Goal: Task Accomplishment & Management: Manage account settings

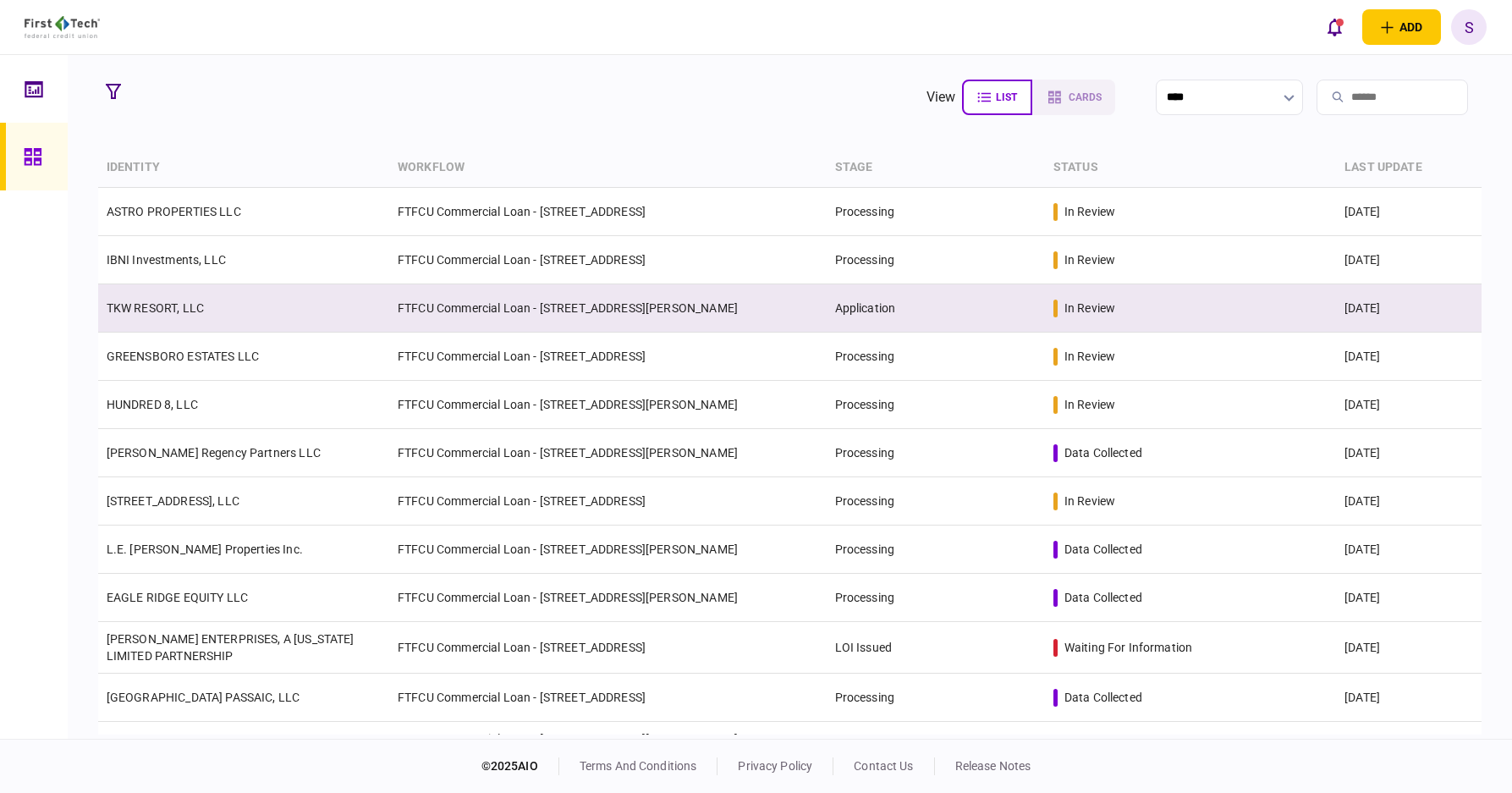
click at [157, 309] on link "TKW RESORT, LLC" at bounding box center [156, 308] width 98 height 14
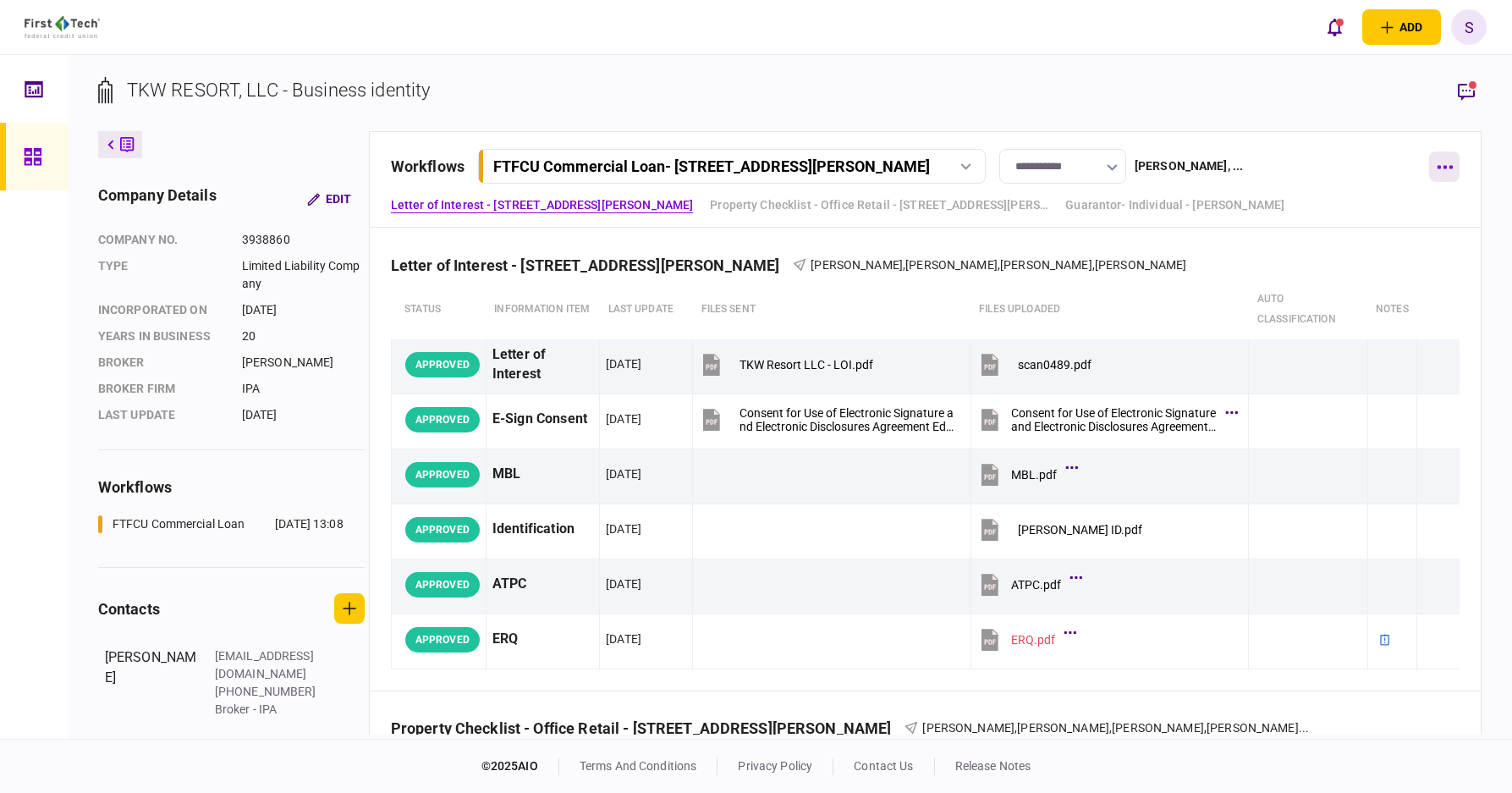
click at [1438, 168] on icon "button" at bounding box center [1444, 167] width 15 height 3
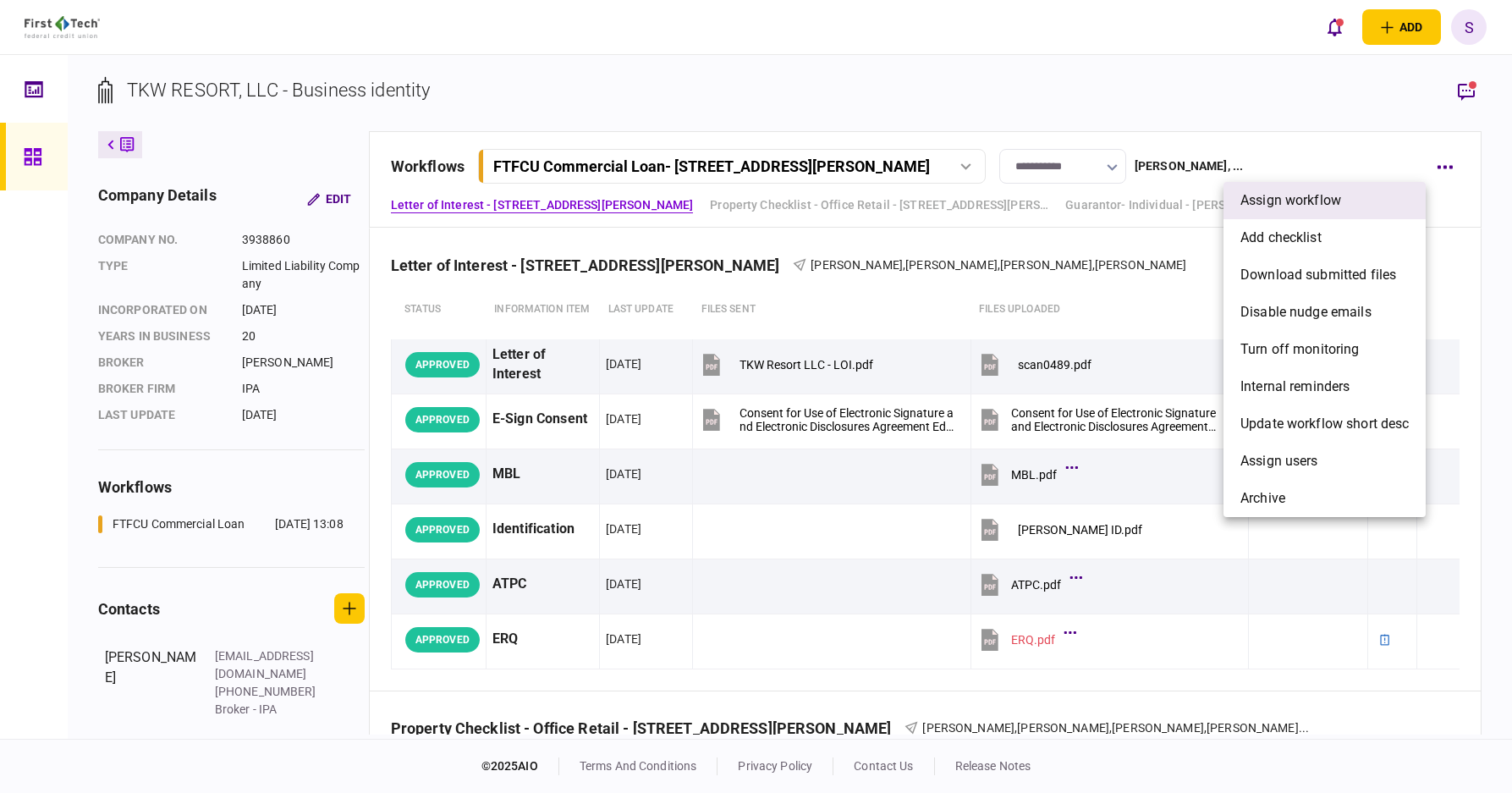
click at [1270, 198] on span "assign workflow" at bounding box center [1291, 200] width 101 height 20
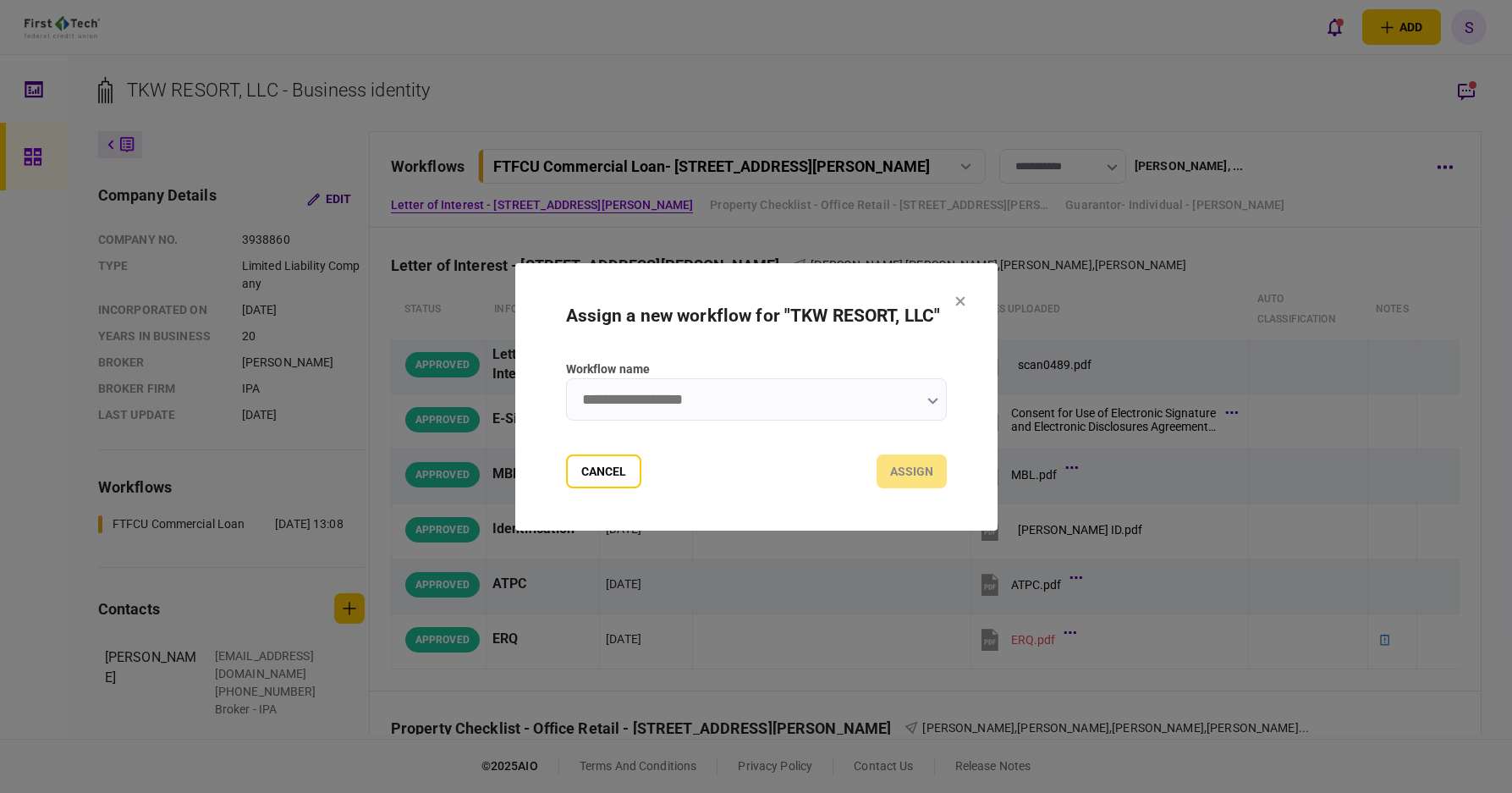
click at [863, 413] on input "Workflow name" at bounding box center [757, 399] width 381 height 42
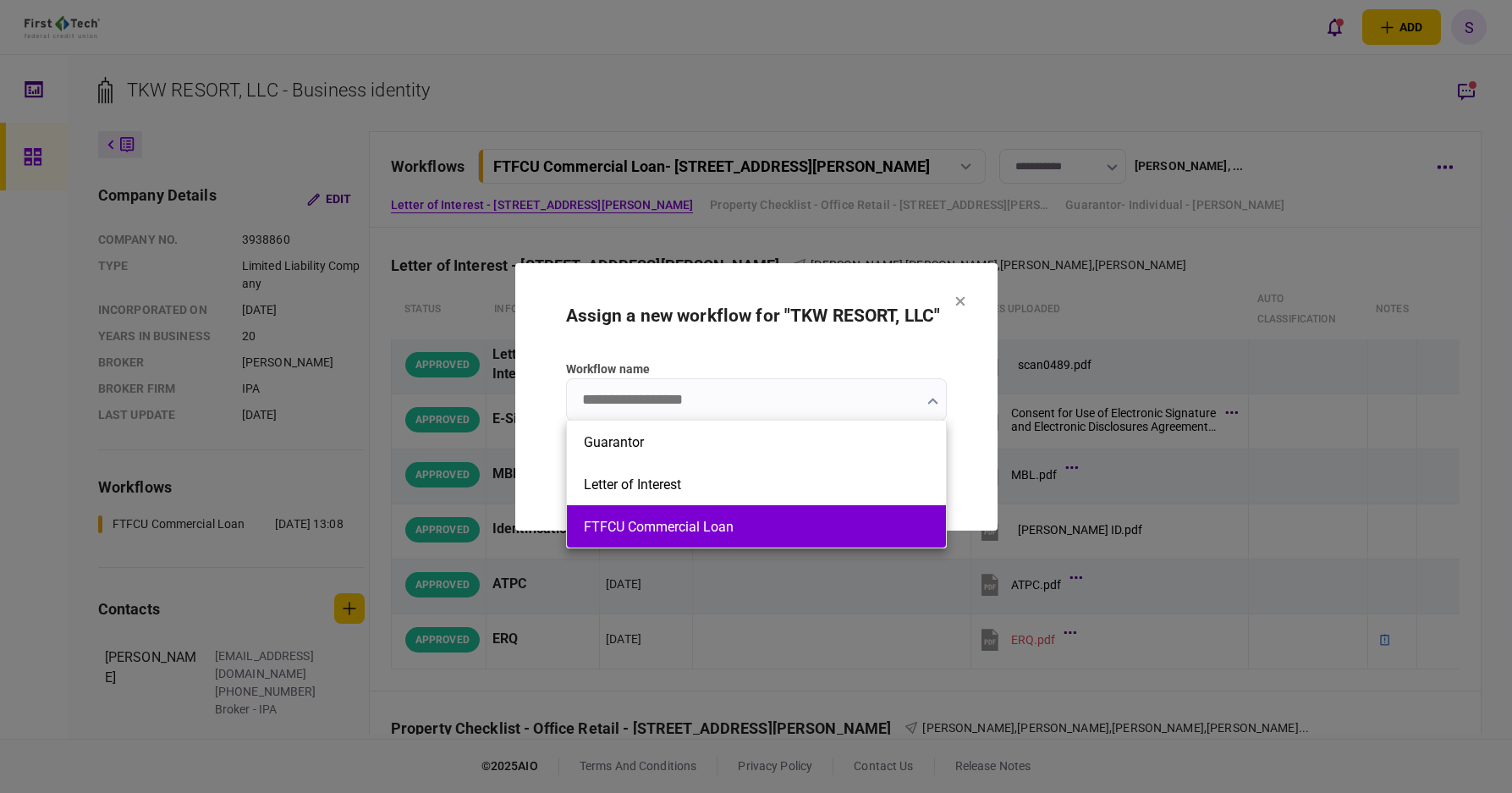
click at [716, 525] on button "FTFCU Commercial Loan" at bounding box center [756, 527] width 345 height 16
type input "**********"
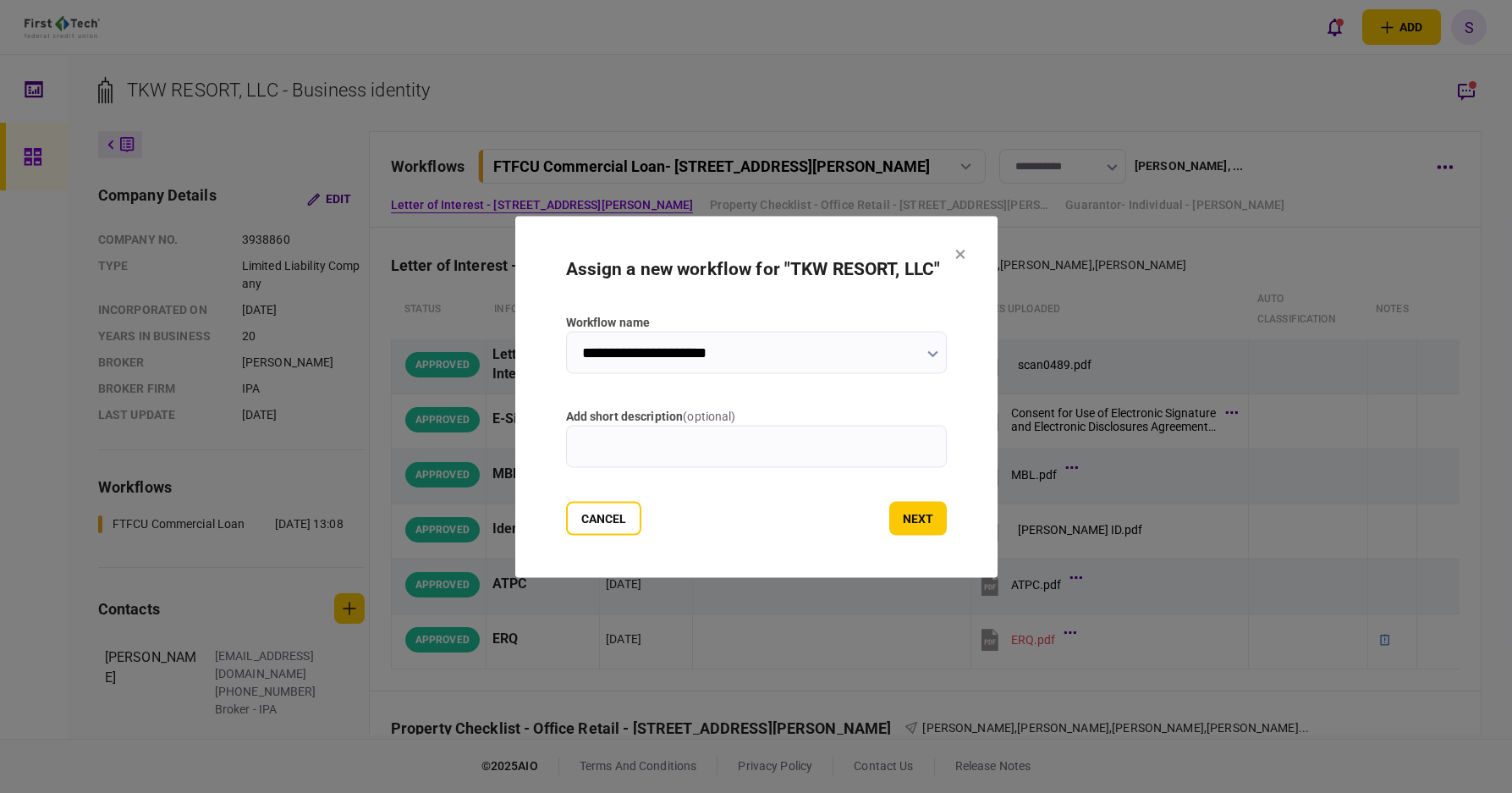
click at [607, 456] on input "add short description ( optional )" at bounding box center [757, 446] width 381 height 42
type input "**********"
click at [928, 521] on button "next" at bounding box center [919, 518] width 58 height 34
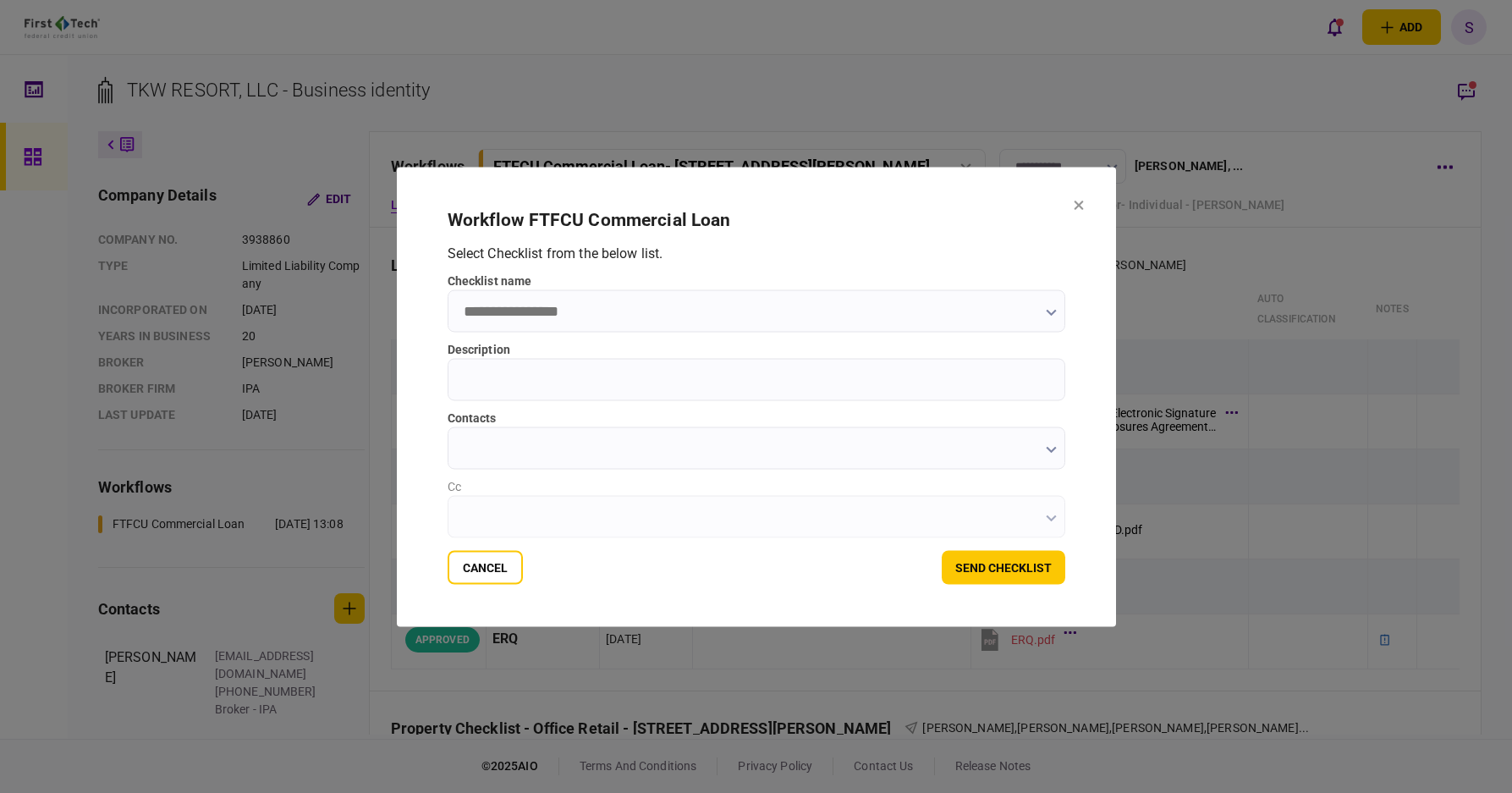
click at [571, 304] on input "checklist name" at bounding box center [756, 310] width 617 height 42
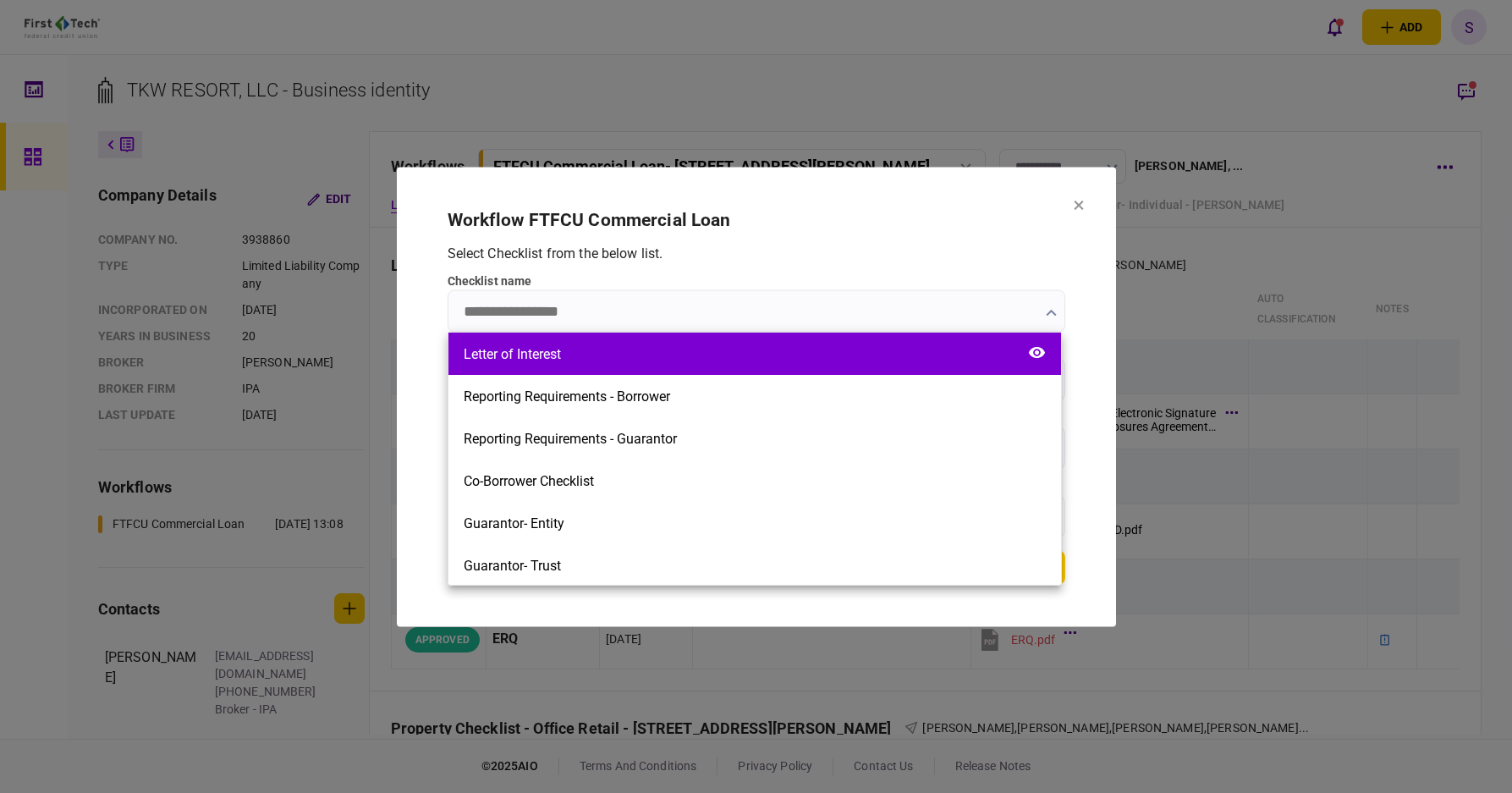
click at [551, 349] on div "Letter of Interest" at bounding box center [513, 354] width 98 height 16
type input "**********"
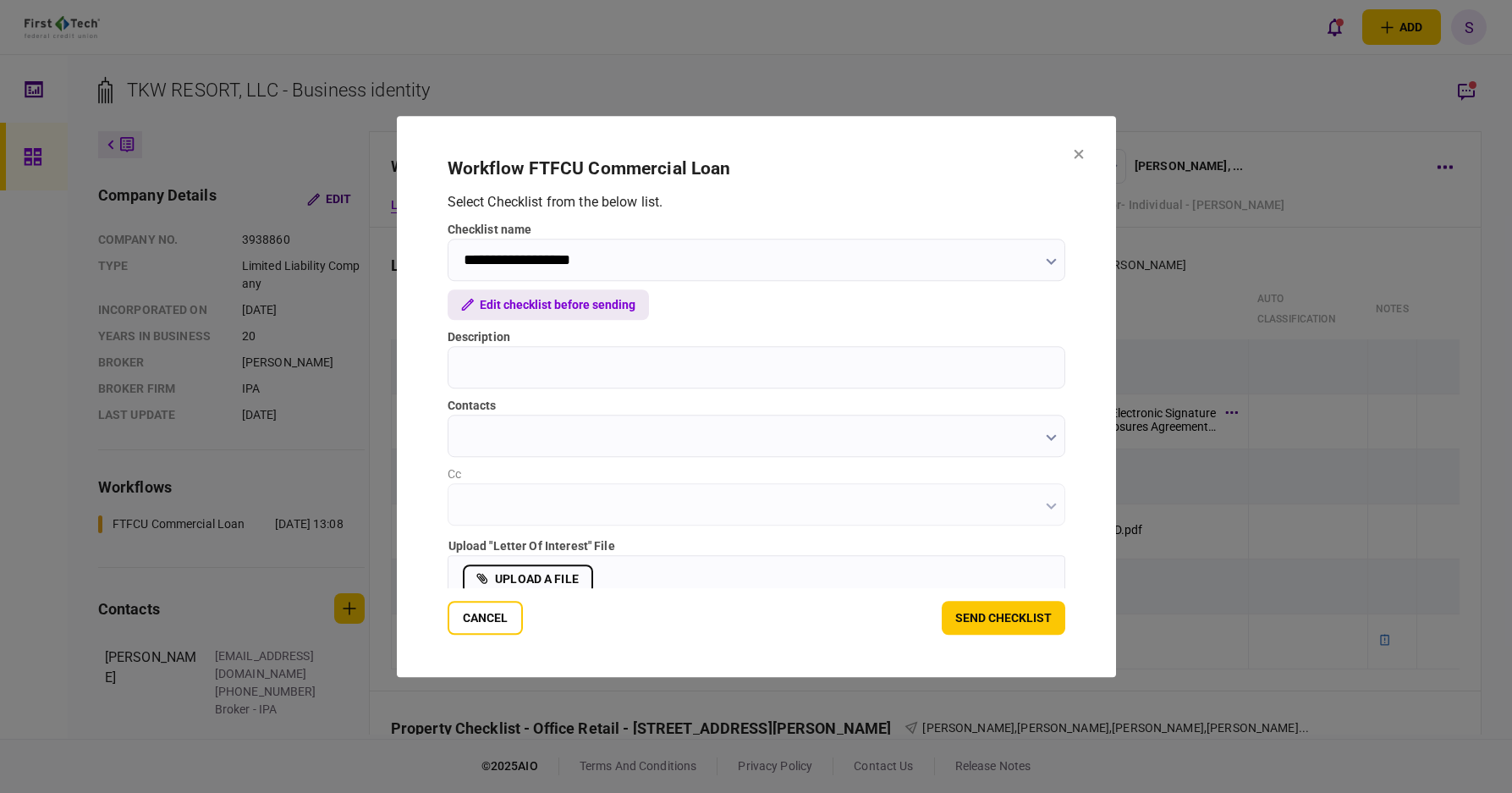
click at [539, 313] on button "Edit checklist before sending" at bounding box center [549, 304] width 201 height 31
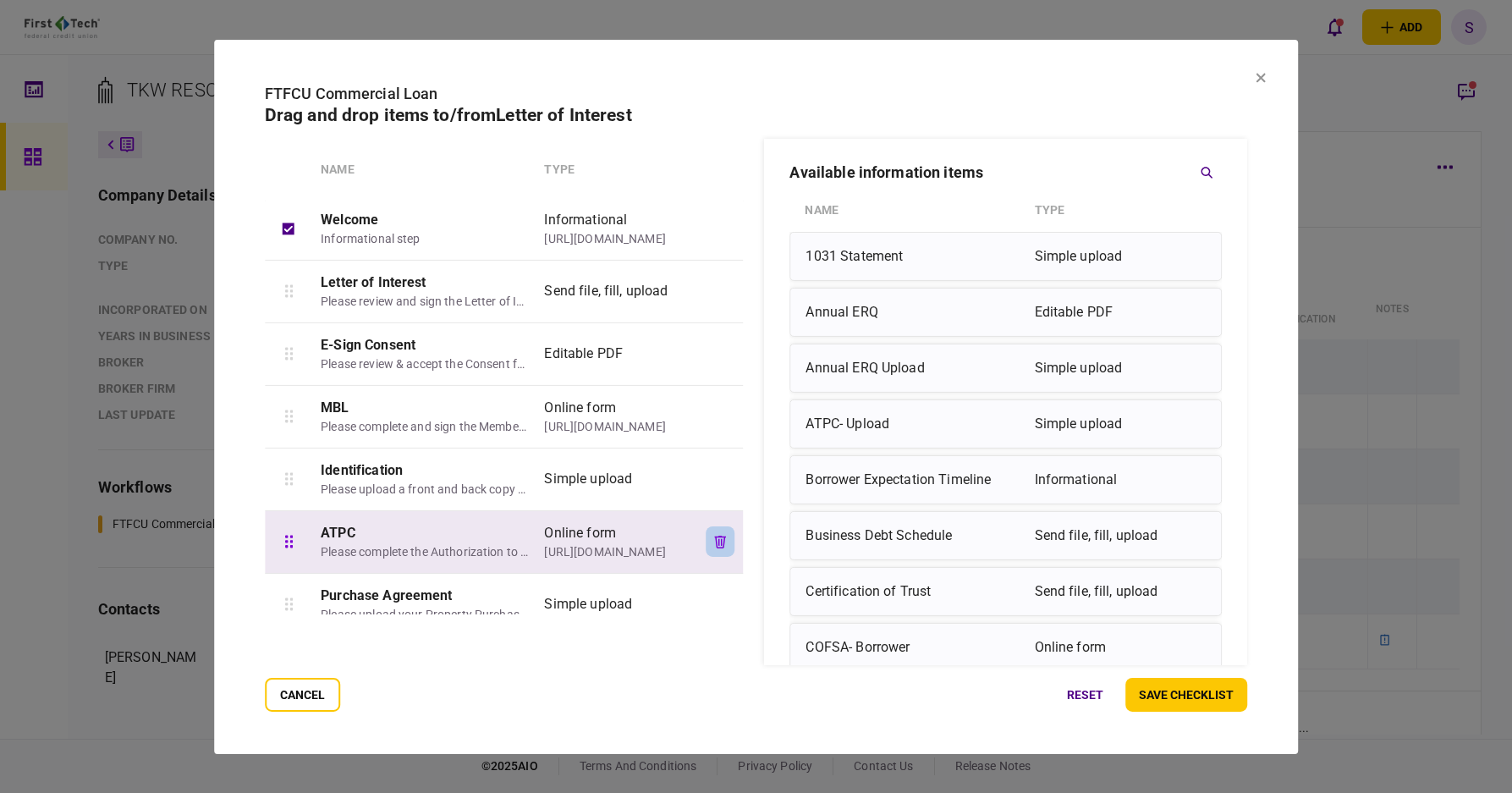
click at [715, 544] on icon "button" at bounding box center [720, 541] width 12 height 13
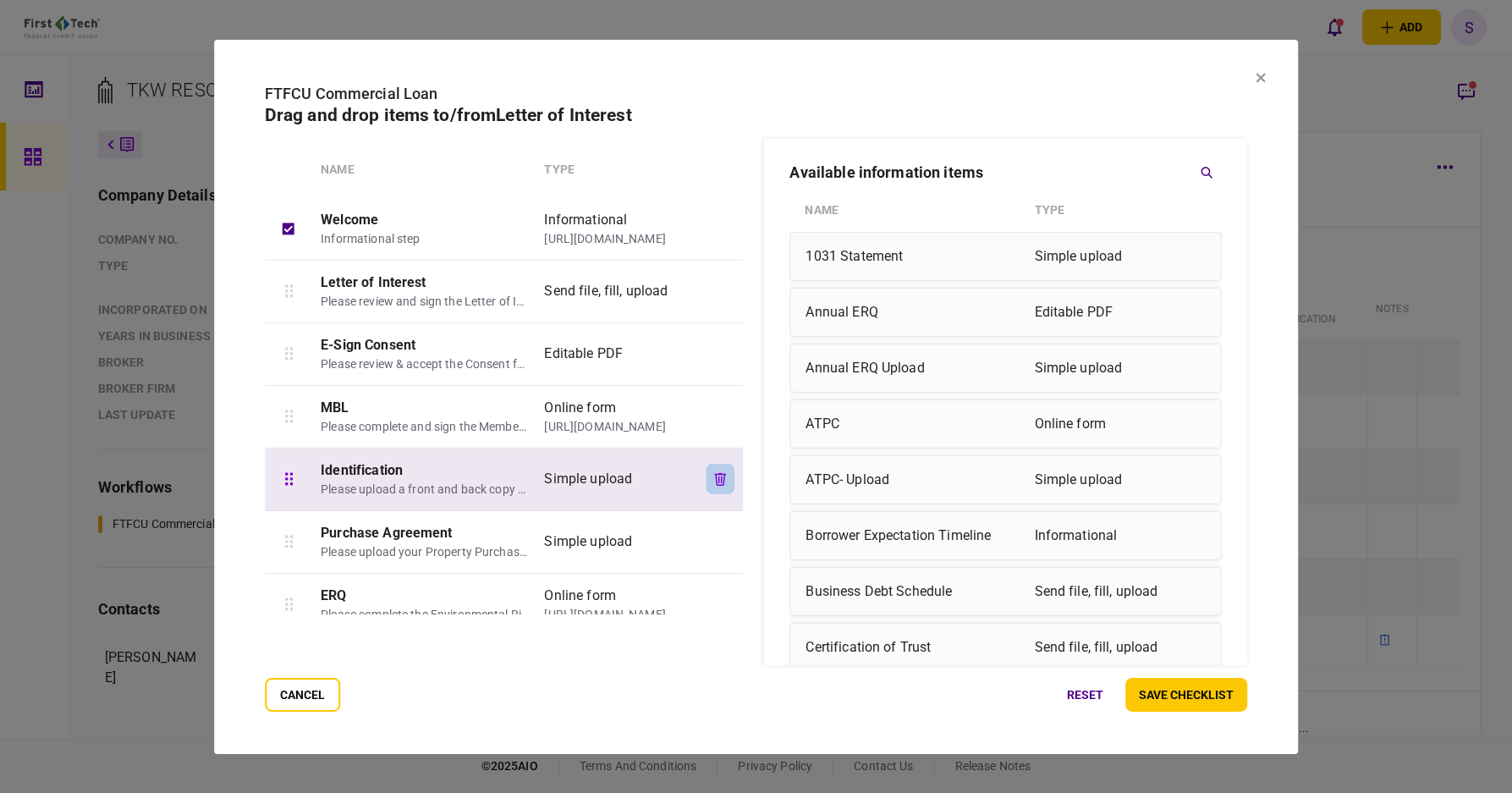
click at [708, 476] on button "button" at bounding box center [720, 479] width 29 height 31
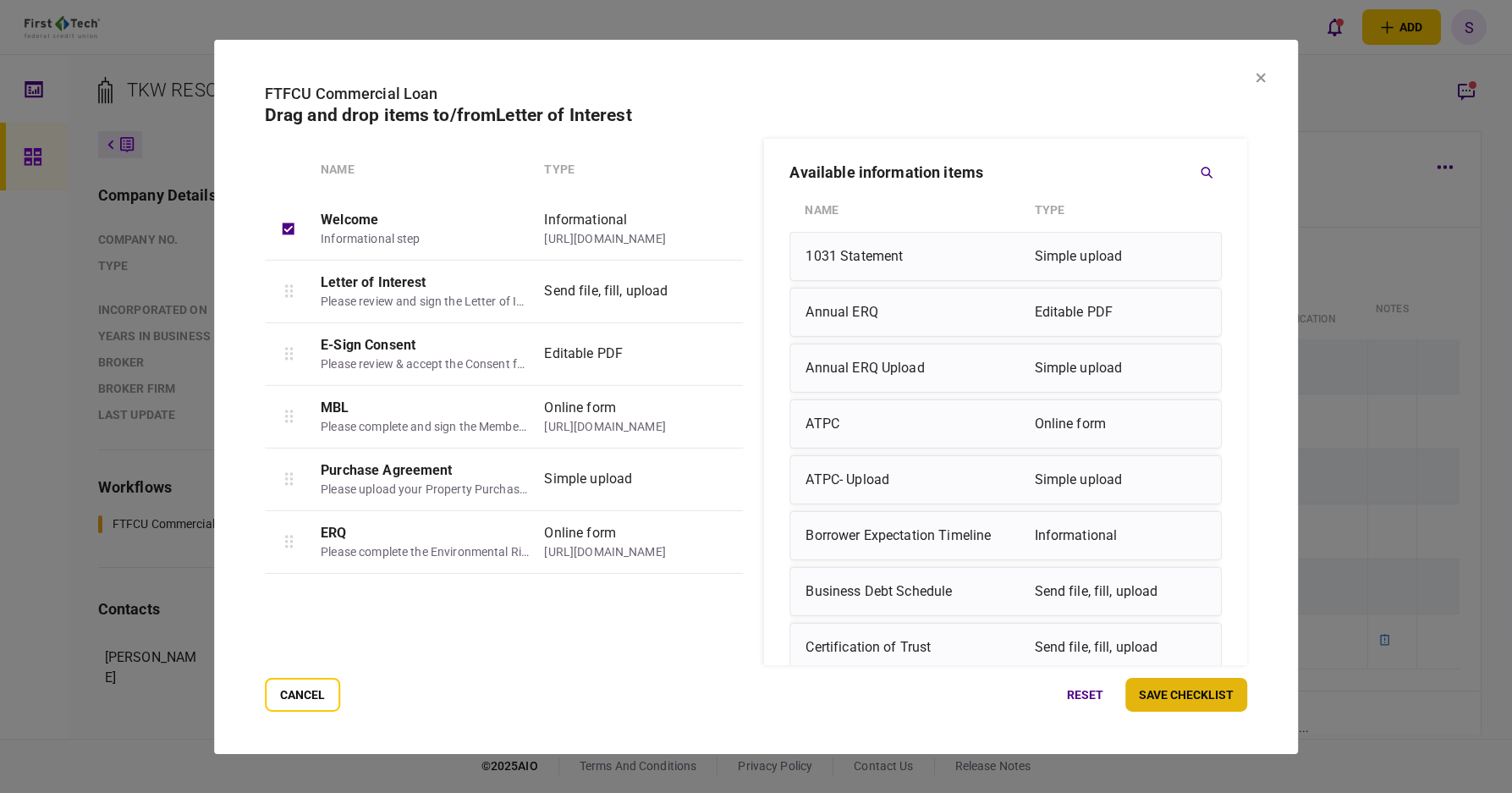
click at [1168, 700] on button "save checklist" at bounding box center [1186, 695] width 122 height 34
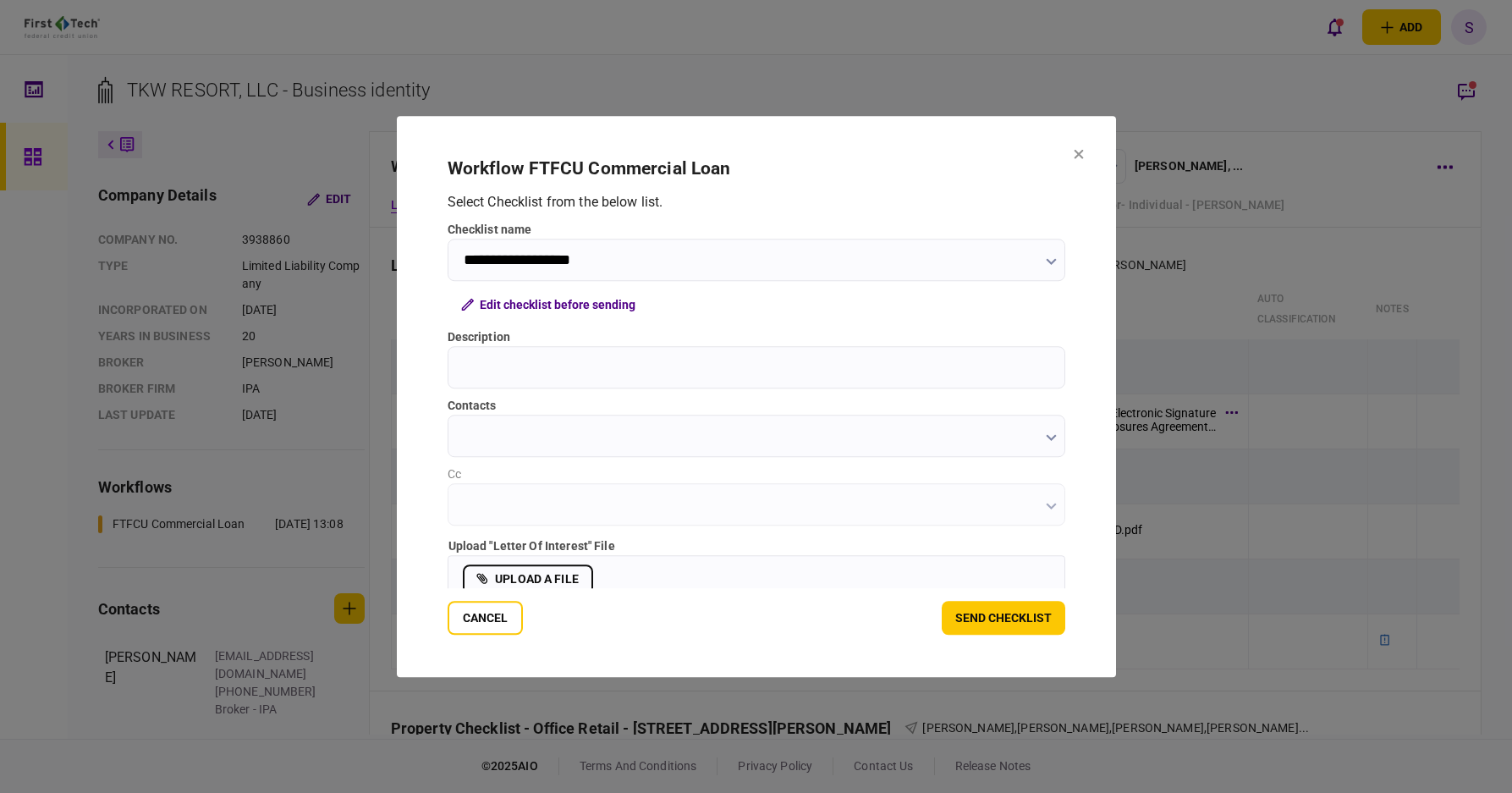
click at [565, 377] on input "Description" at bounding box center [756, 367] width 617 height 42
type input "**********"
click at [488, 443] on input "contacts" at bounding box center [756, 436] width 617 height 42
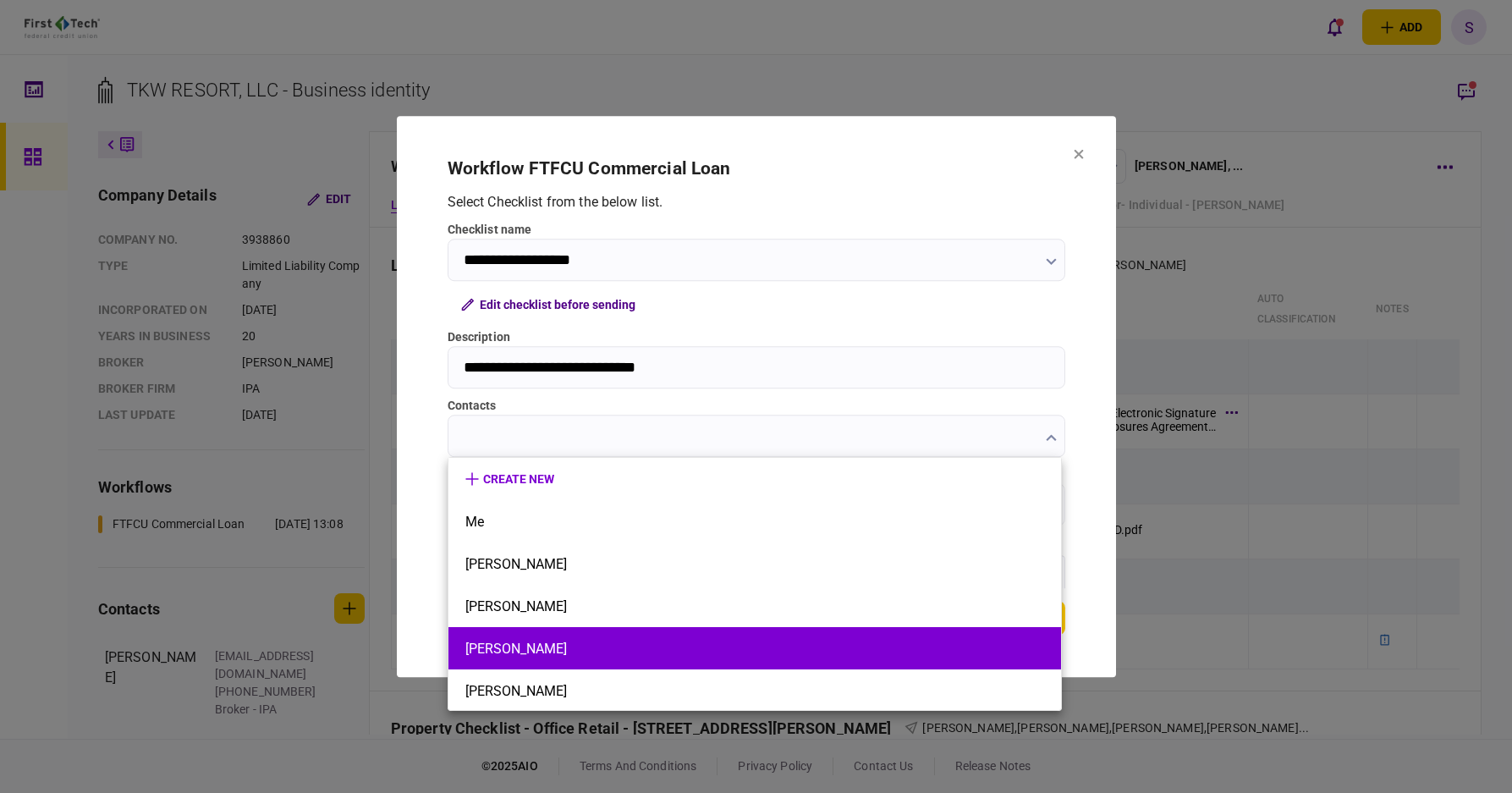
scroll to position [44, 0]
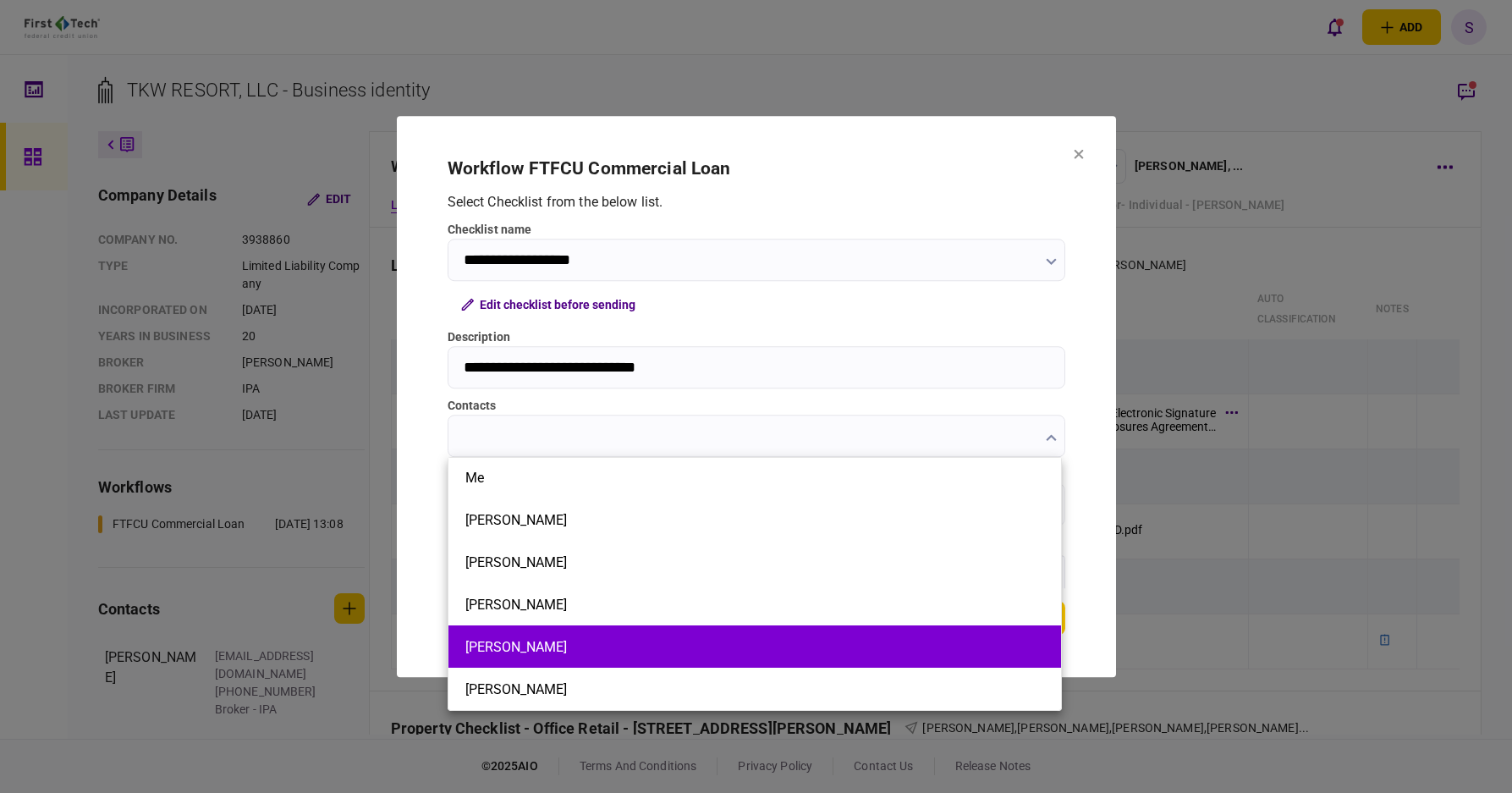
click at [514, 649] on button "[PERSON_NAME]" at bounding box center [755, 647] width 578 height 16
type input "*********"
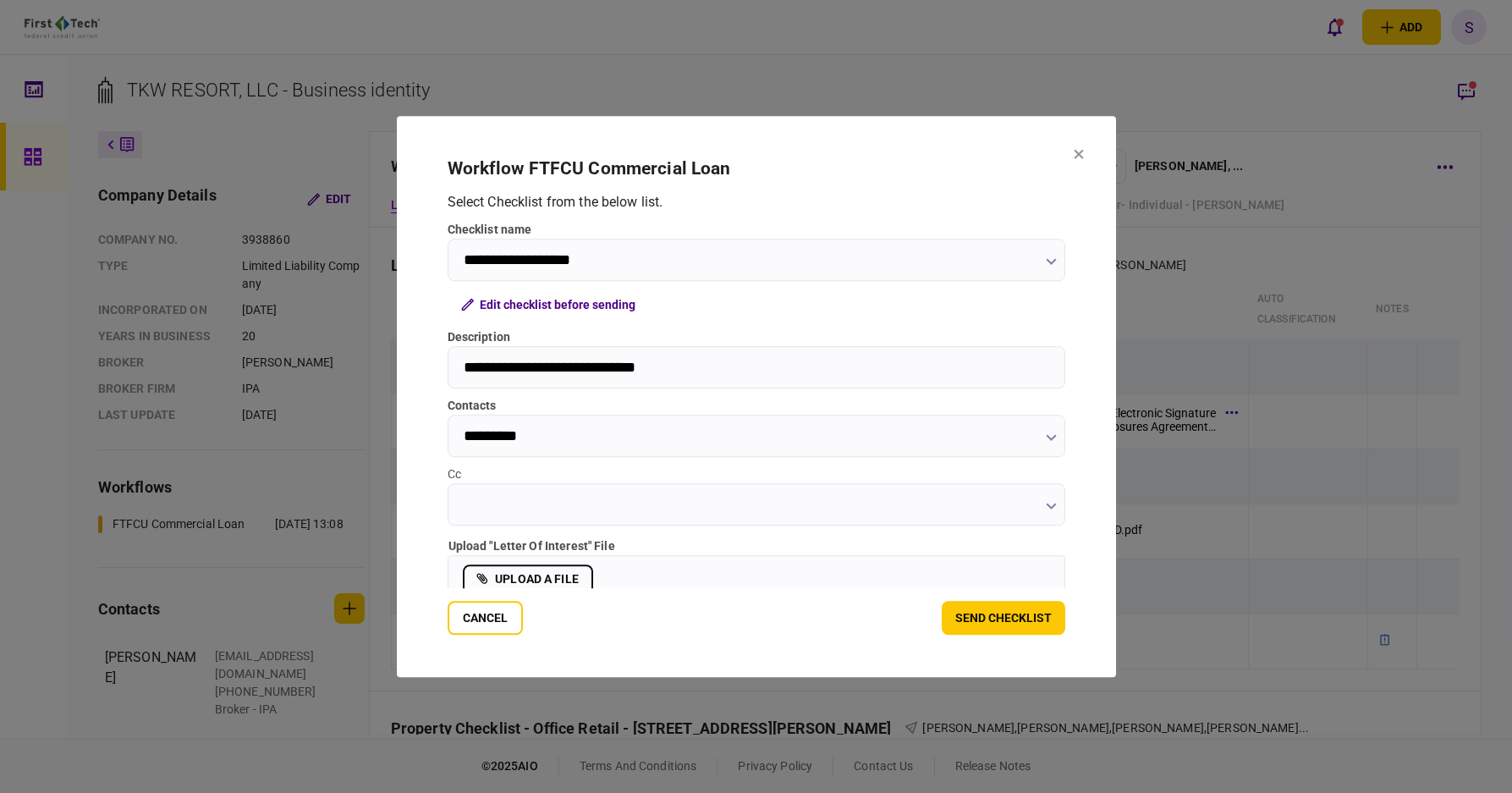
click at [479, 499] on input "Cc" at bounding box center [756, 504] width 617 height 42
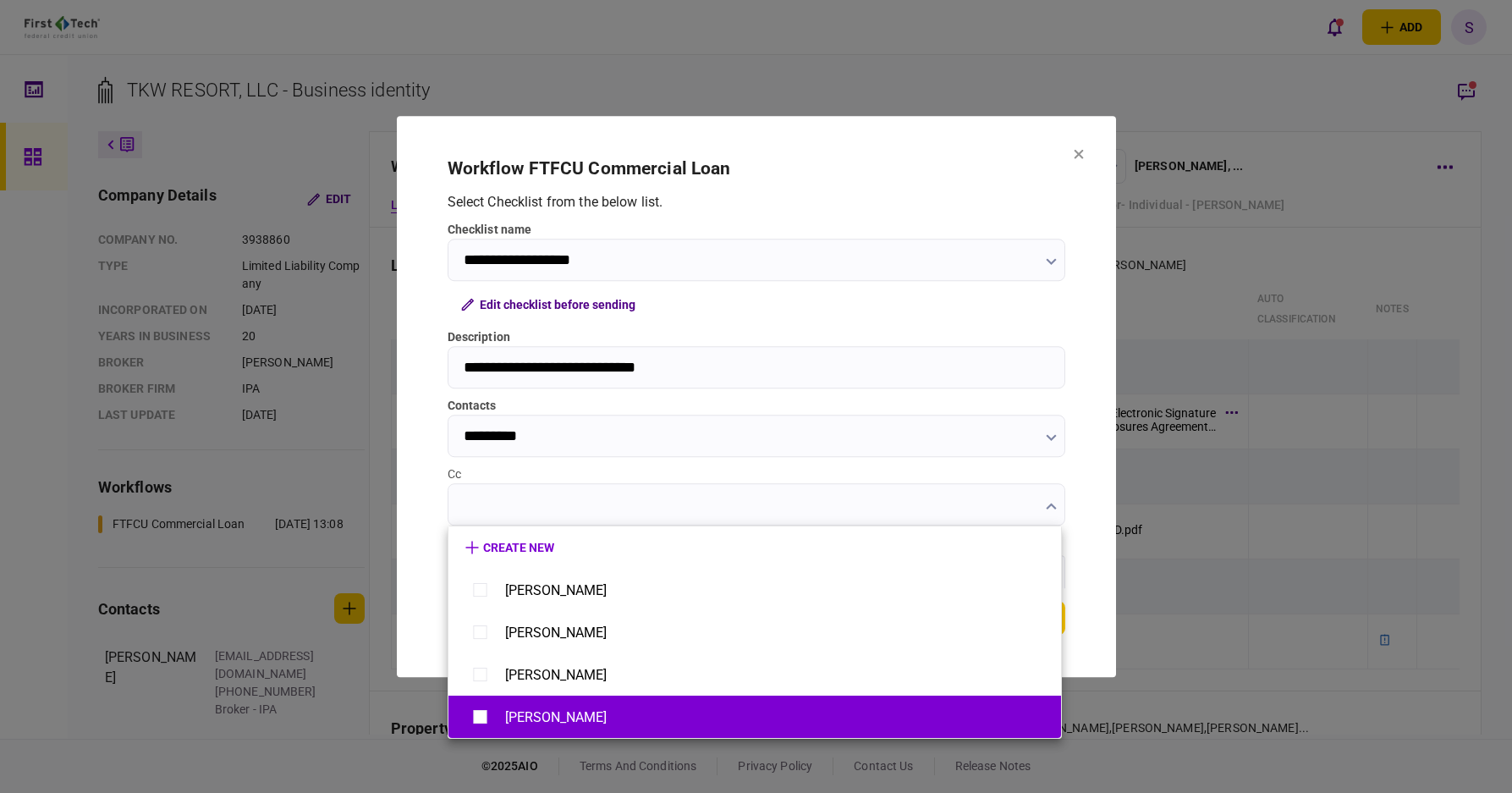
click at [522, 713] on div "[PERSON_NAME]" at bounding box center [556, 717] width 102 height 16
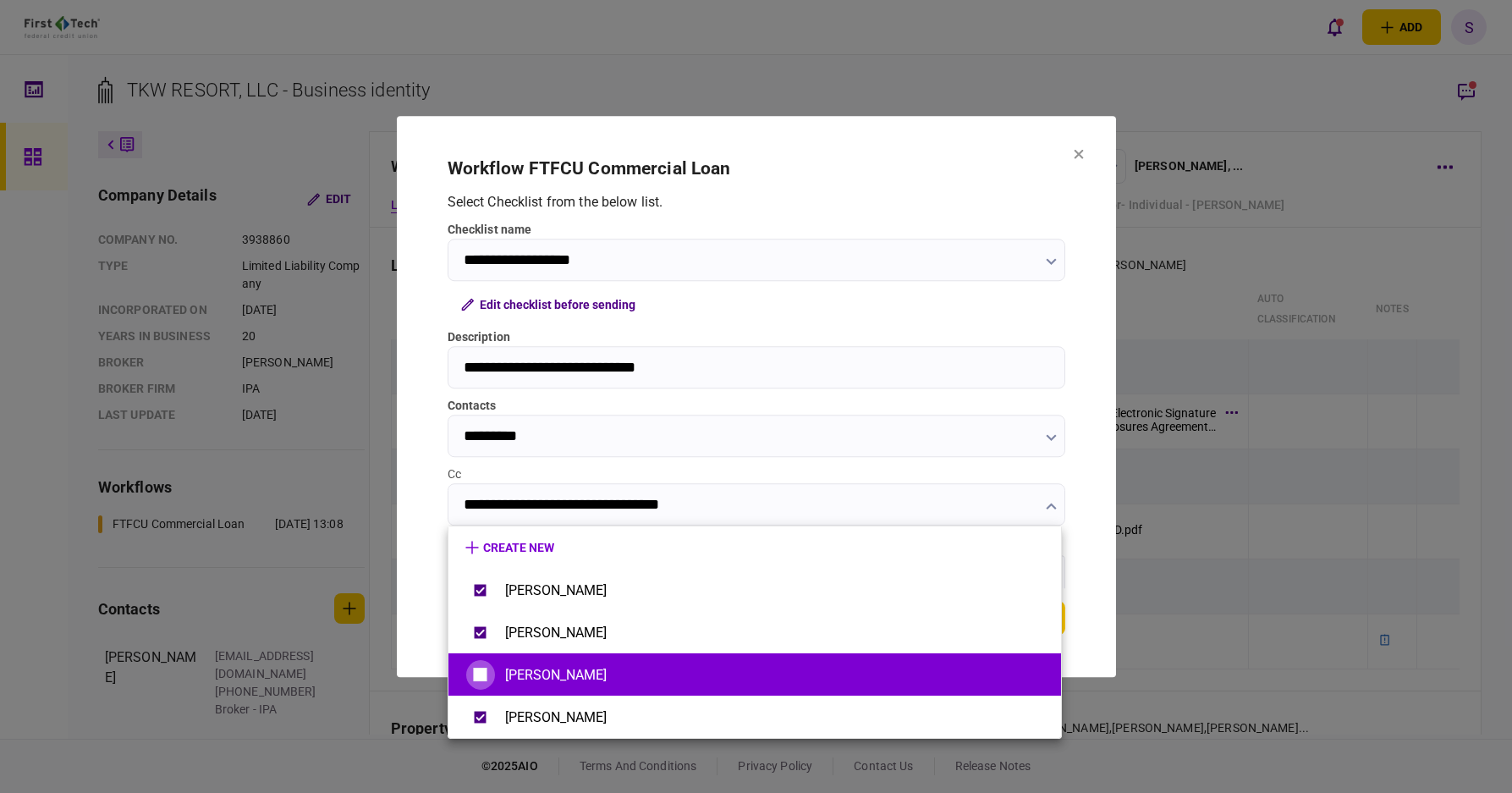
type input "**********"
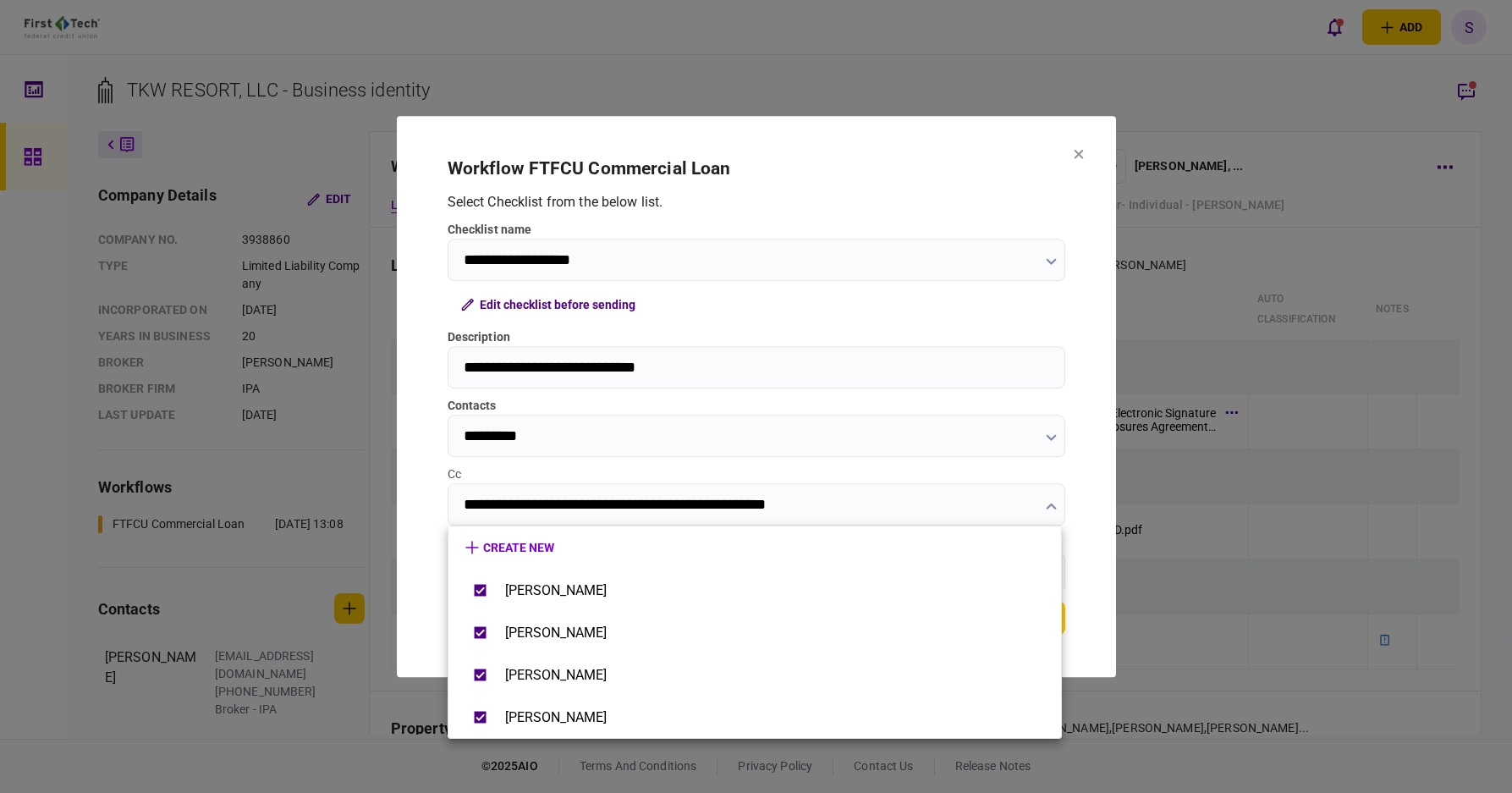
click at [423, 550] on div at bounding box center [756, 396] width 1512 height 793
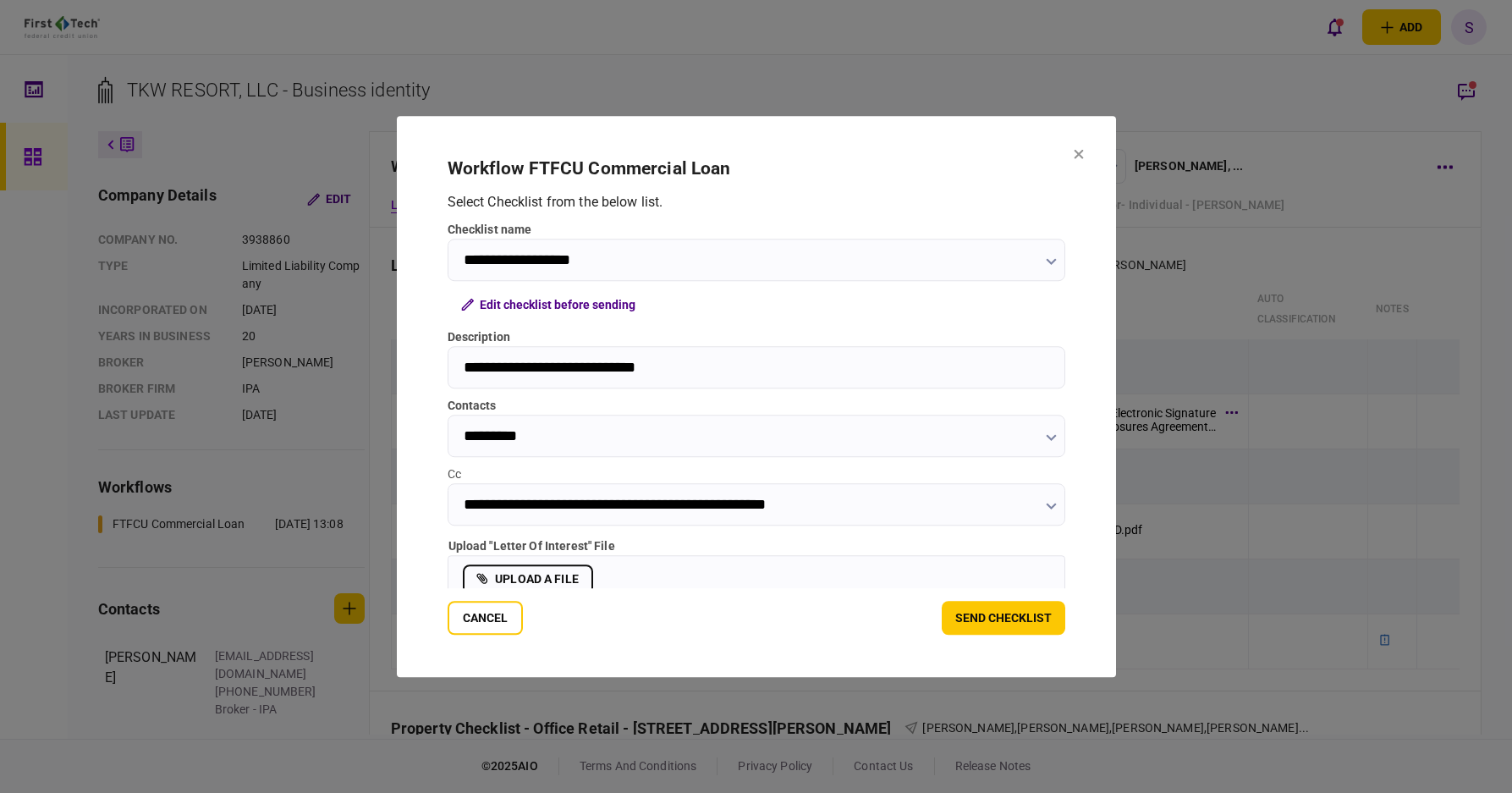
click at [524, 576] on label "upload a file" at bounding box center [528, 580] width 131 height 30
click at [0, 0] on input "upload a file" at bounding box center [0, 0] width 0 height 0
click at [966, 599] on section "**********" at bounding box center [756, 397] width 617 height 477
click at [982, 610] on button "send checklist" at bounding box center [1003, 617] width 124 height 34
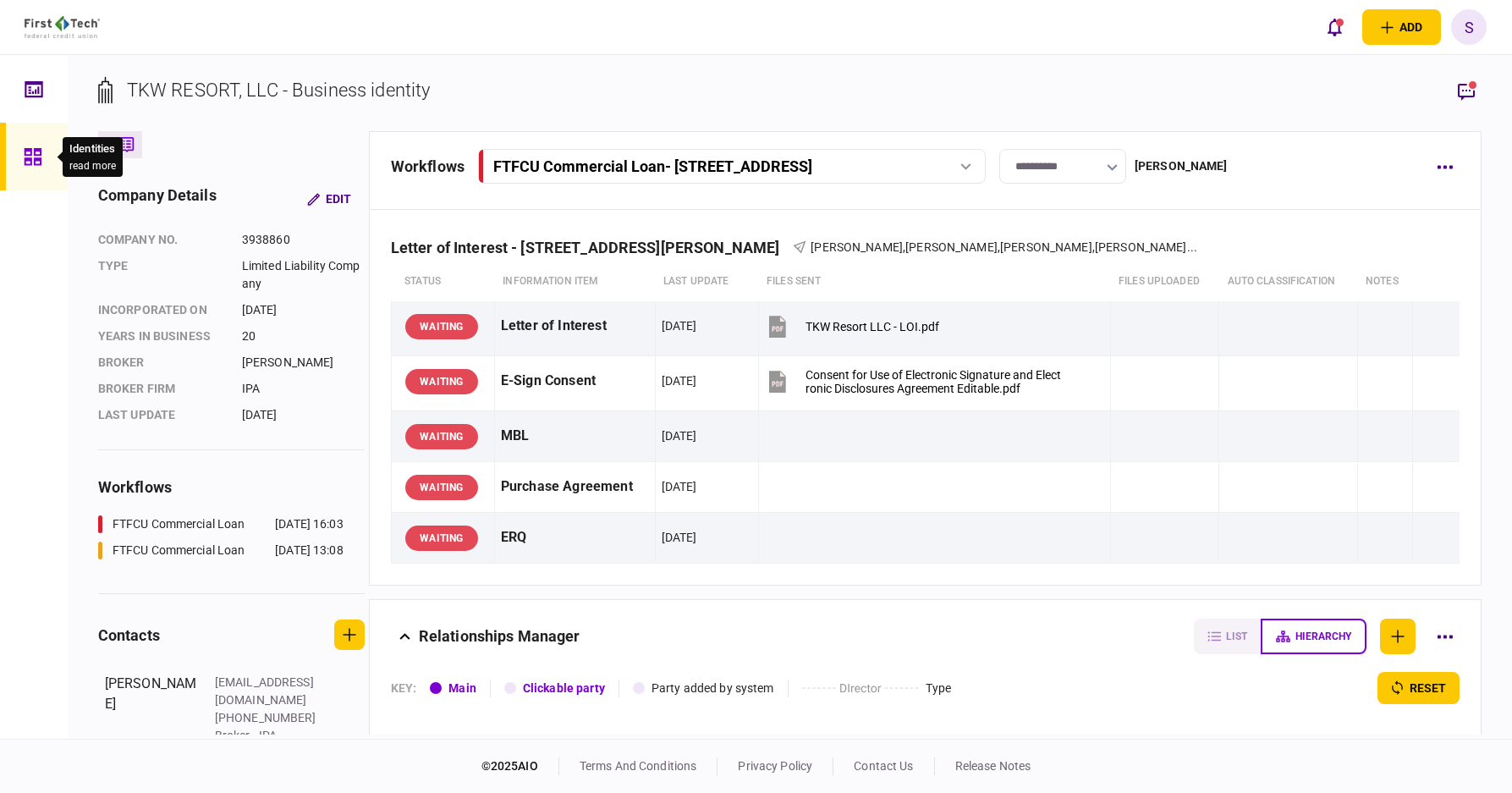
click at [47, 157] on div at bounding box center [37, 157] width 27 height 68
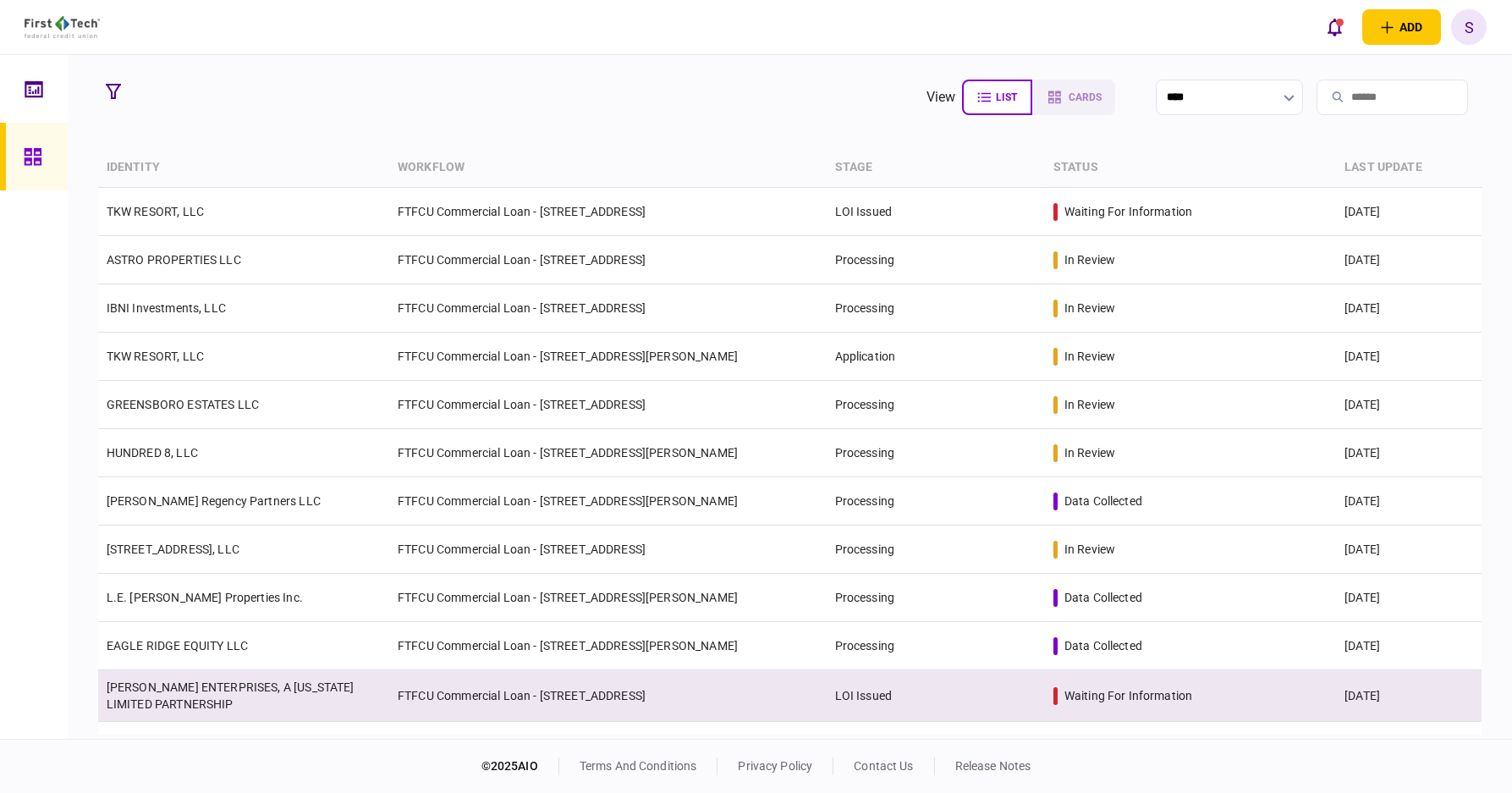
click at [300, 689] on link "[PERSON_NAME] ENTERPRISES, A [US_STATE] LIMITED PARTNERSHIP" at bounding box center [230, 695] width 248 height 31
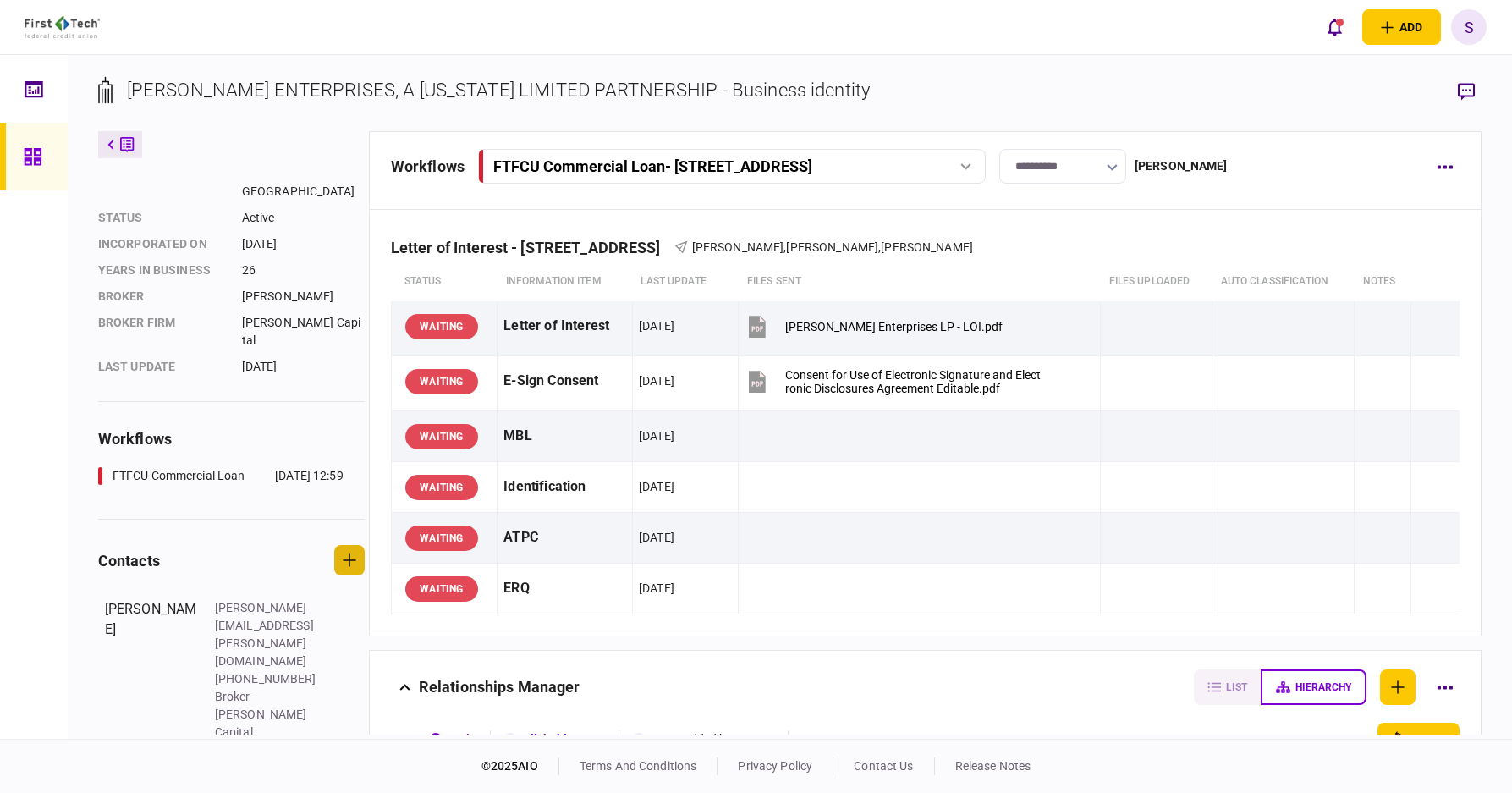
scroll to position [165, 0]
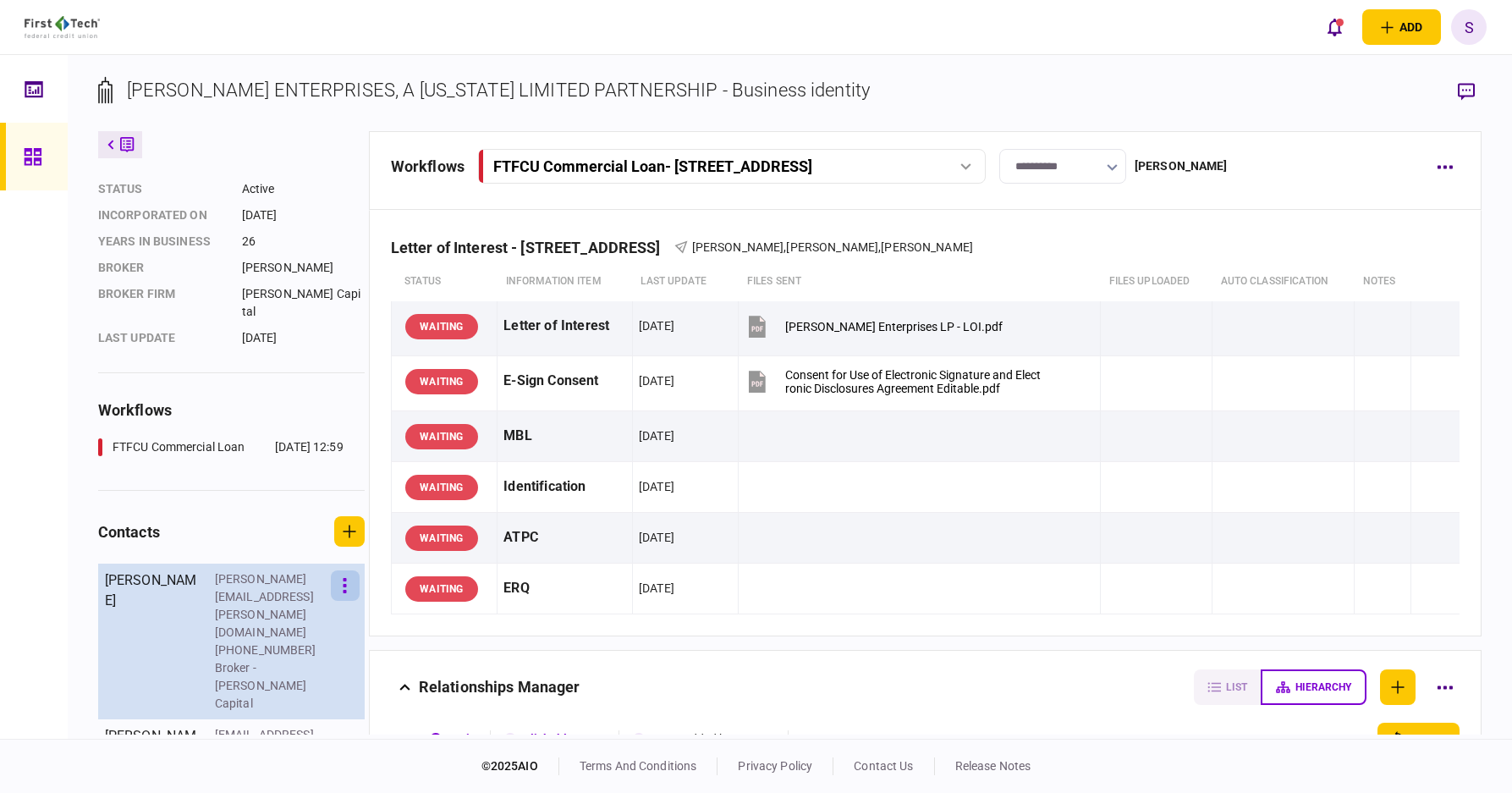
click at [357, 571] on button "button" at bounding box center [345, 586] width 29 height 31
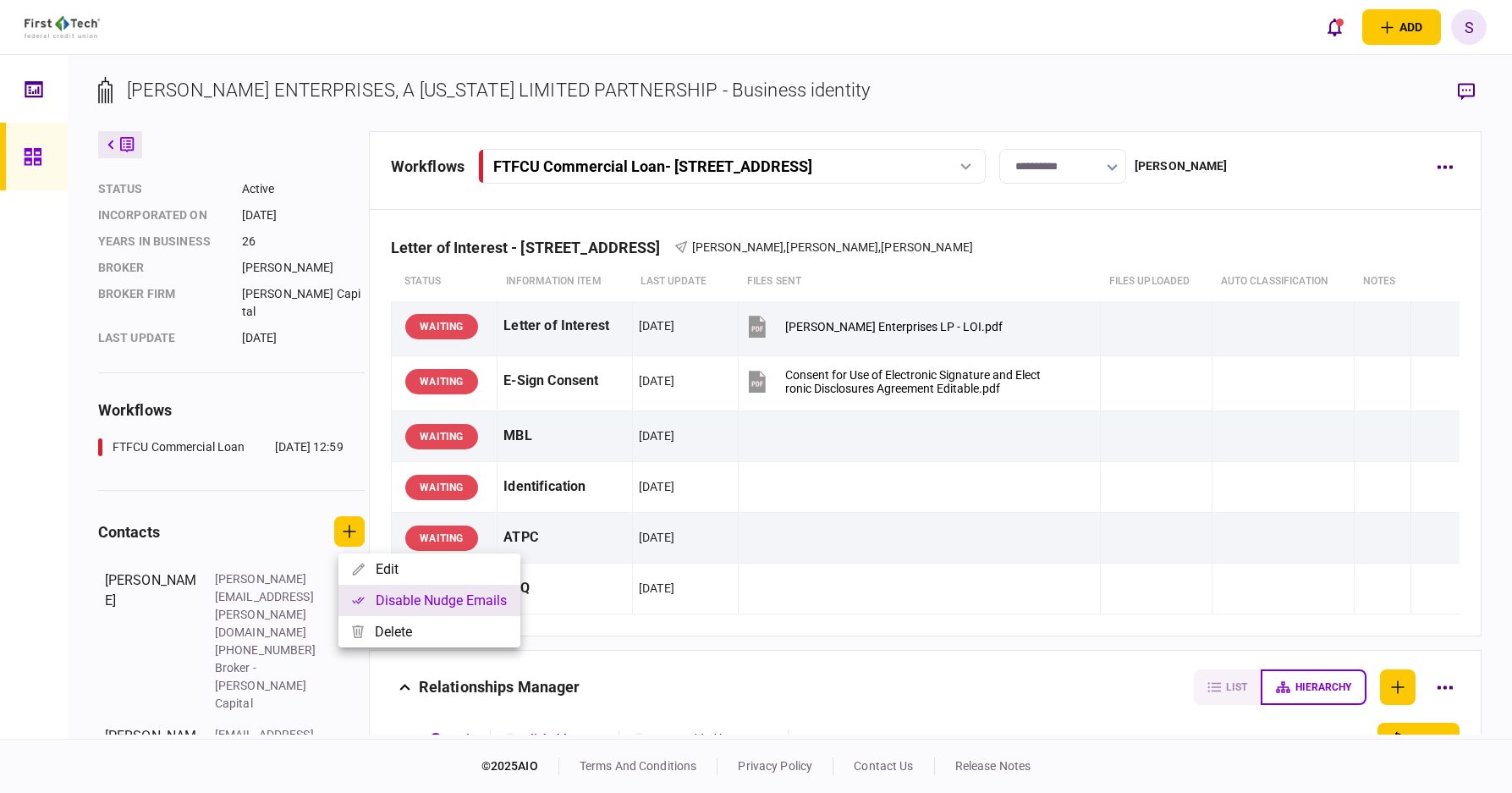
click at [371, 595] on button "Disable nudge emails" at bounding box center [429, 599] width 182 height 31
click at [300, 650] on div at bounding box center [756, 396] width 1512 height 793
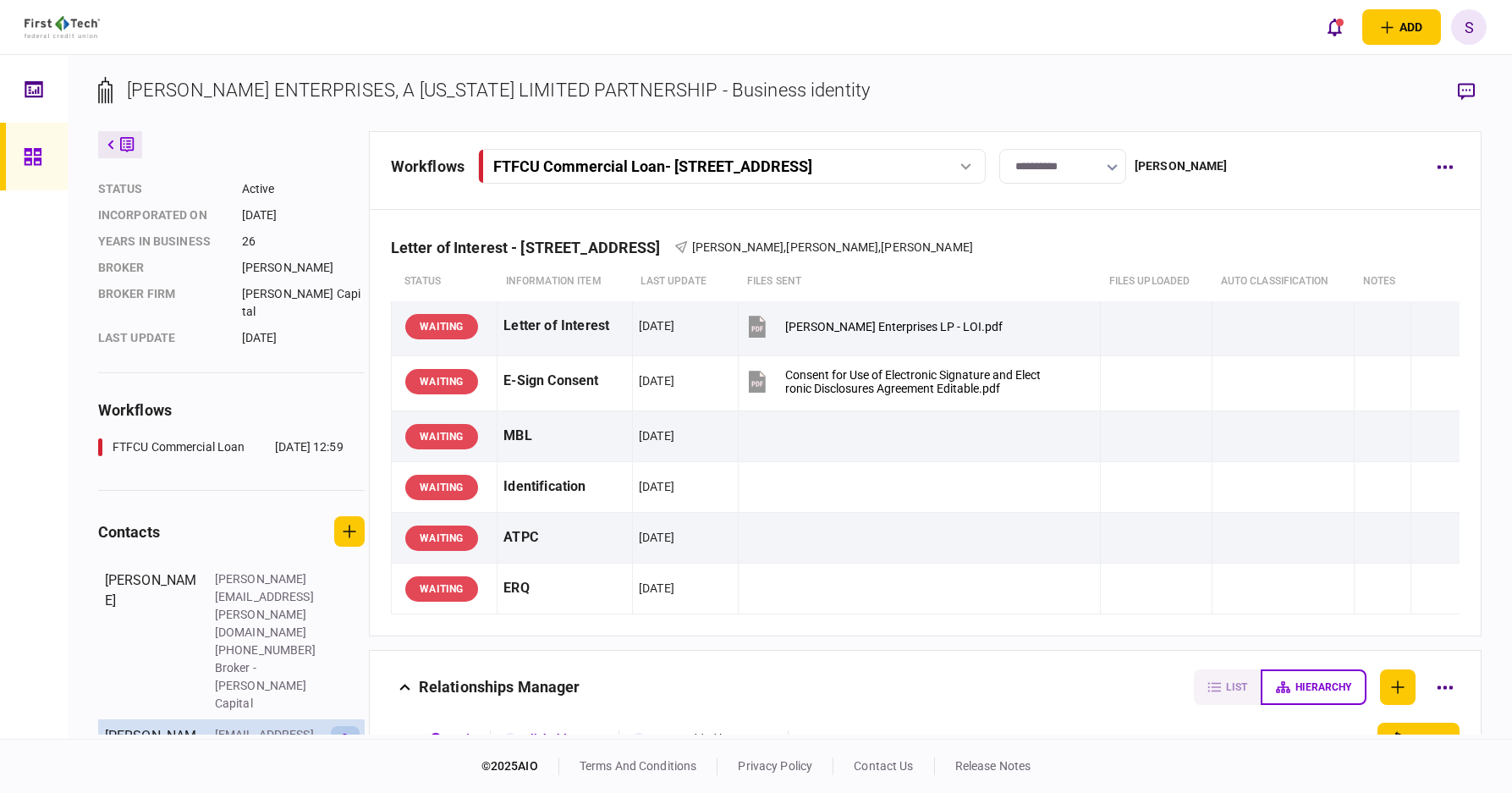
click at [349, 726] on button "button" at bounding box center [345, 741] width 29 height 31
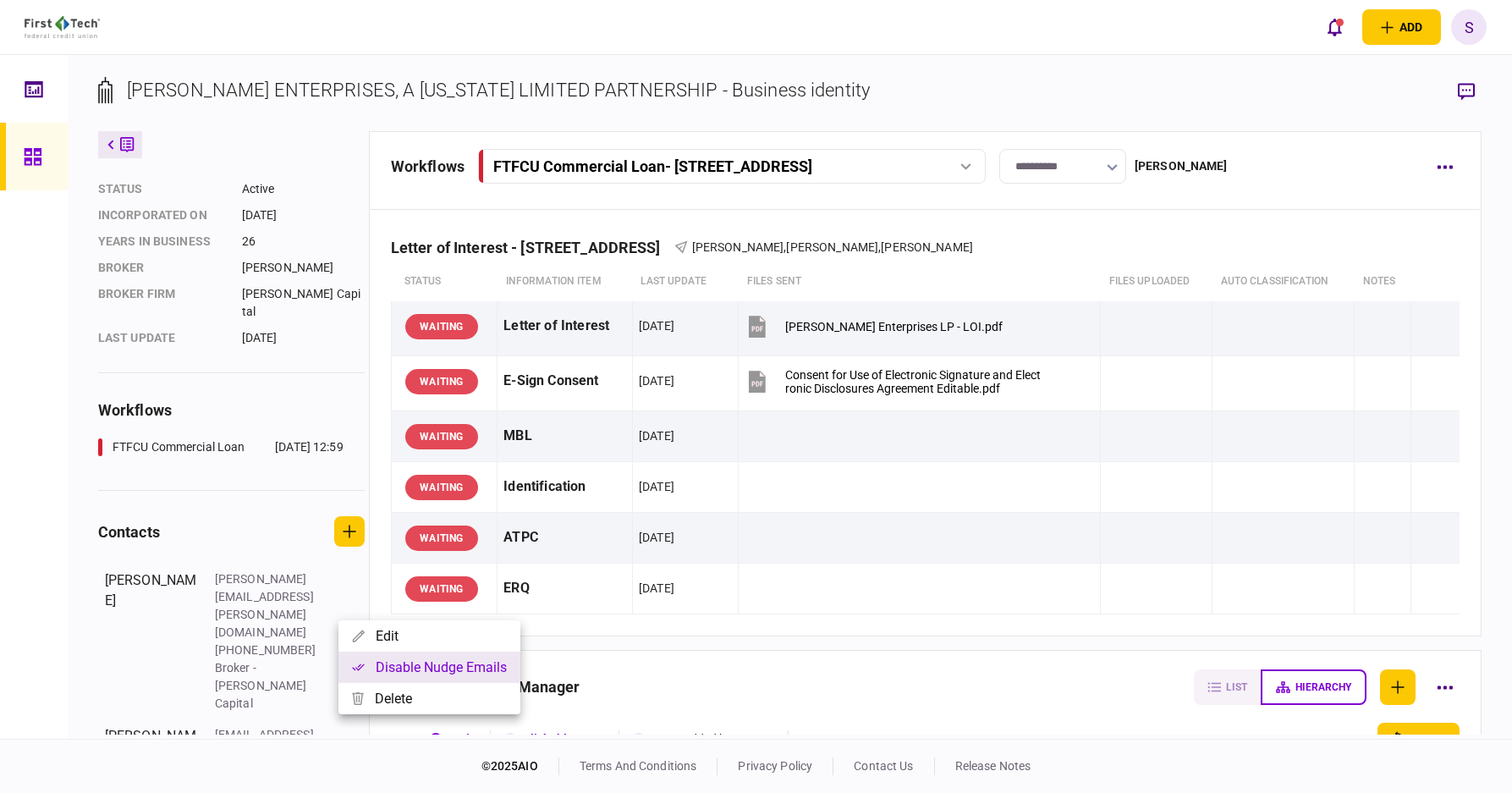
click at [365, 667] on button "Disable nudge emails" at bounding box center [429, 666] width 182 height 31
click at [298, 706] on div at bounding box center [756, 396] width 1512 height 793
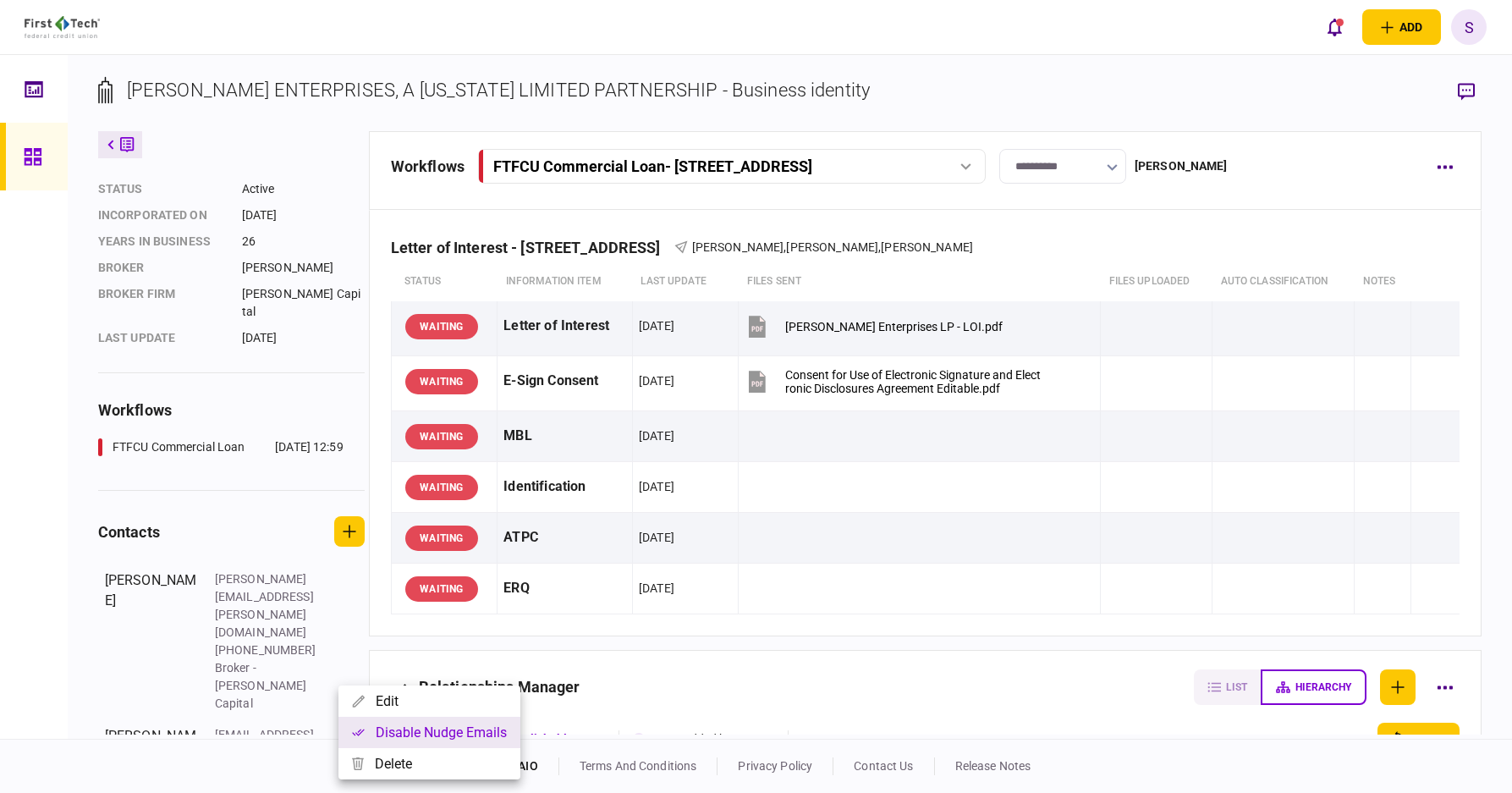
click at [393, 727] on button "Disable nudge emails" at bounding box center [429, 732] width 182 height 31
click at [1138, 87] on div at bounding box center [756, 396] width 1512 height 793
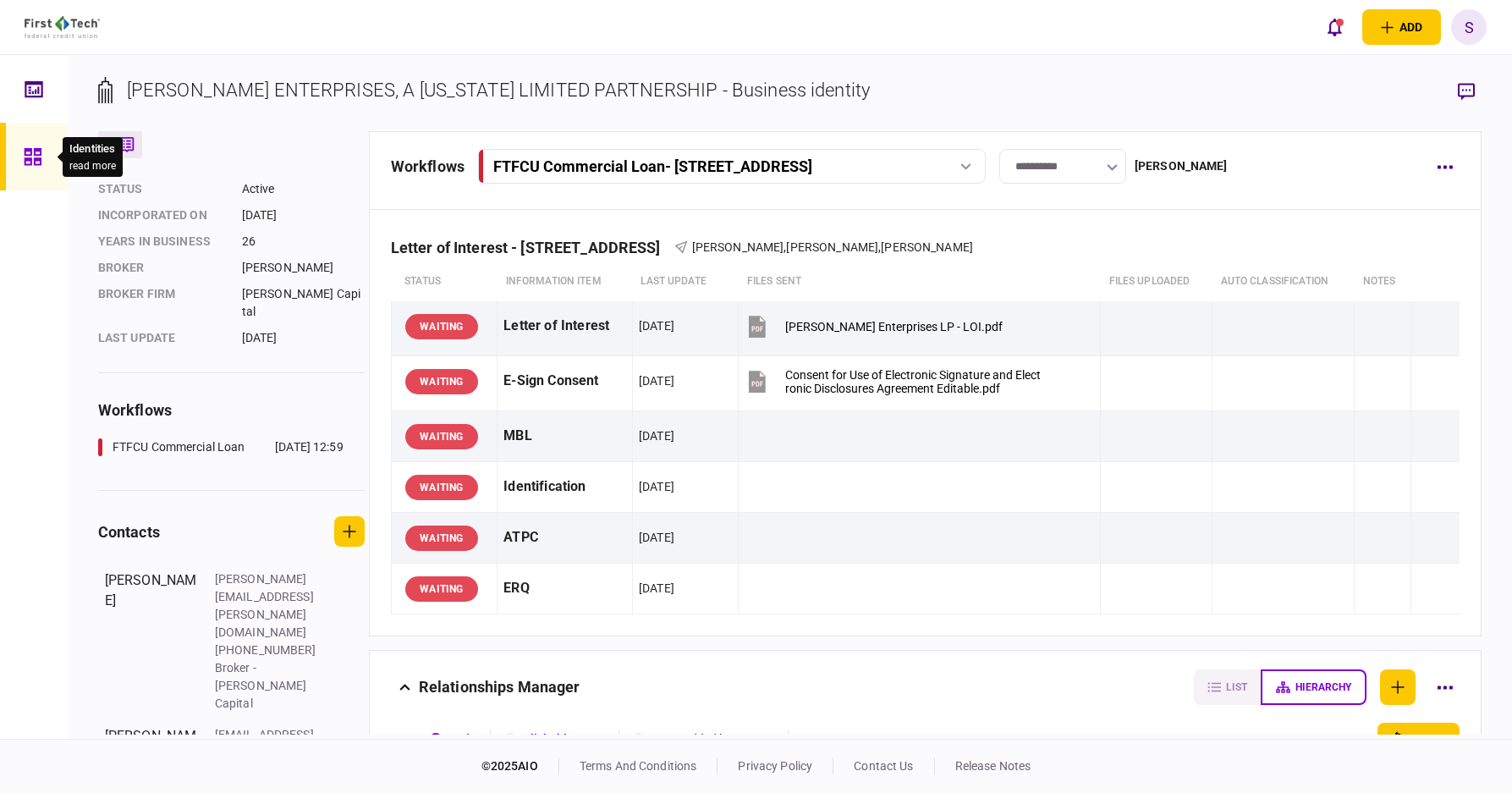
click at [40, 155] on icon at bounding box center [32, 156] width 17 height 17
